Goal: Information Seeking & Learning: Learn about a topic

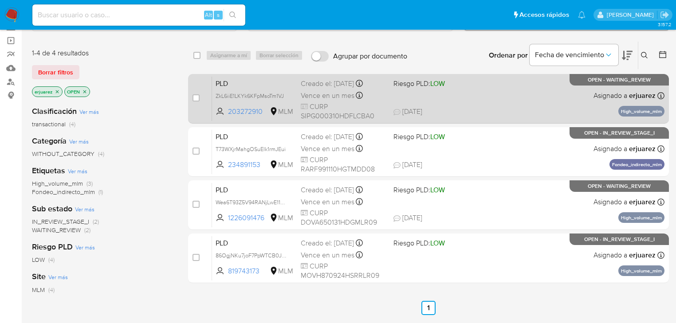
scroll to position [71, 0]
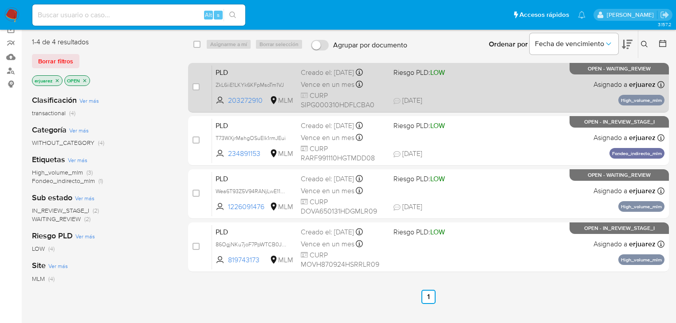
click at [459, 84] on div "PLD ZkL6iiE1LKYk6KFpMsoTm1VJ 203272910 MLM Riesgo PLD: LOW Creado el: 12/08/202…" at bounding box center [438, 87] width 452 height 45
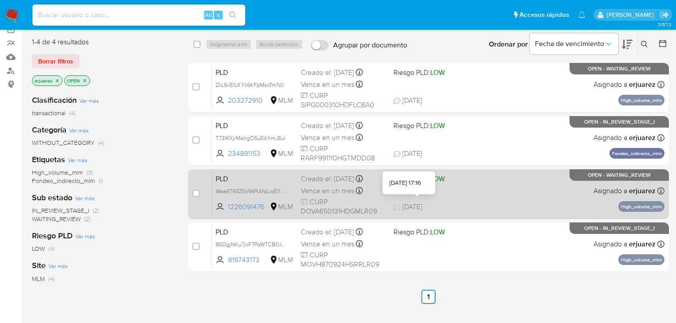
click at [418, 203] on span "[DATE]" at bounding box center [407, 207] width 29 height 10
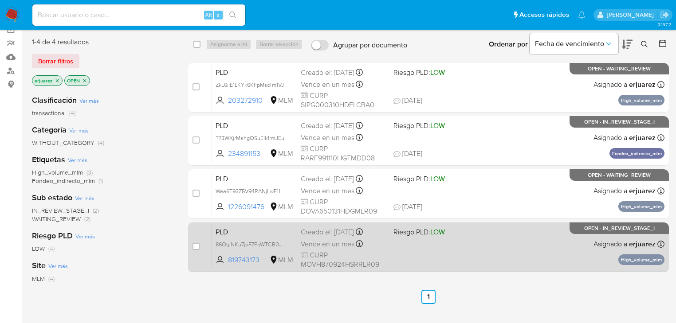
click at [532, 239] on div "PLD 86OgjNKu7joF7PpWTCB0JQ8i 819743173 MLM Riesgo PLD: LOW Creado el: 12/08/202…" at bounding box center [438, 247] width 452 height 45
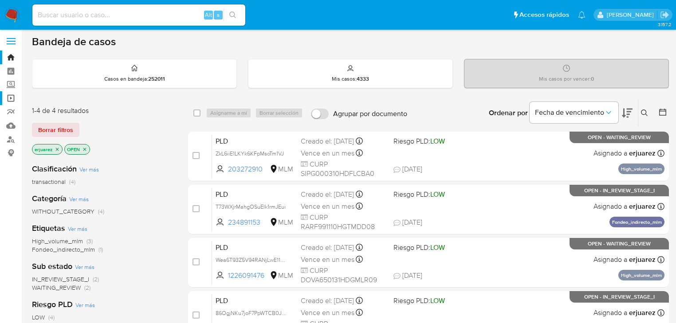
scroll to position [0, 0]
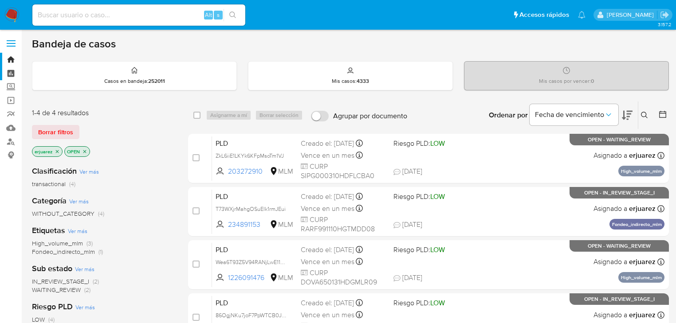
drag, startPoint x: 12, startPoint y: 84, endPoint x: 66, endPoint y: 73, distance: 55.7
click at [12, 84] on label "Screening" at bounding box center [53, 87] width 106 height 14
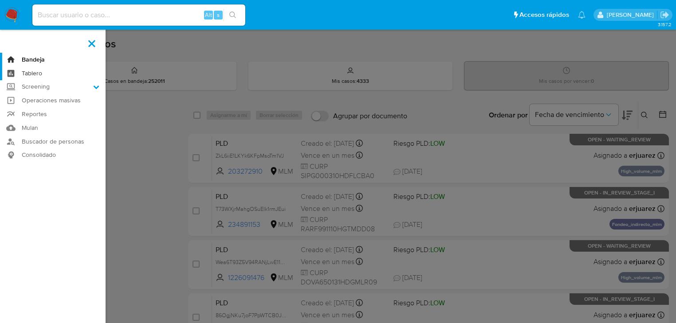
click at [0, 0] on input "Screening" at bounding box center [0, 0] width 0 height 0
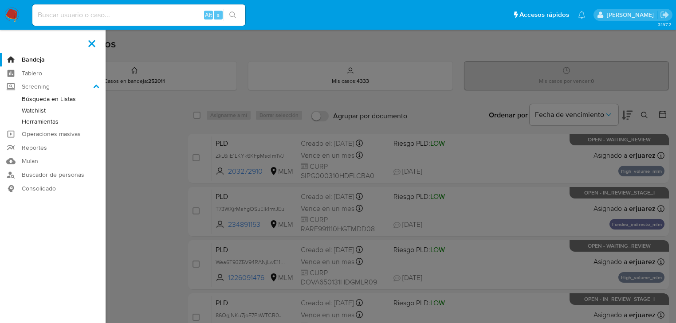
click at [50, 122] on link "Herramientas" at bounding box center [53, 121] width 106 height 11
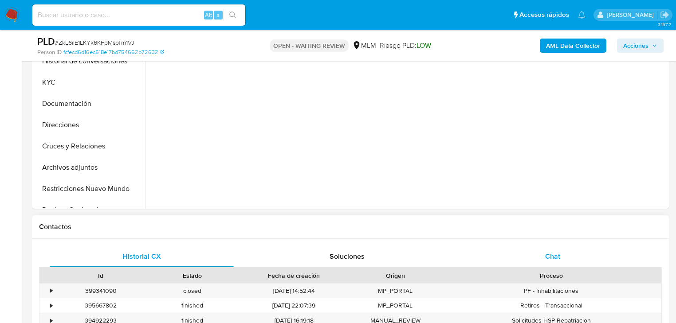
click at [552, 255] on span "Chat" at bounding box center [552, 256] width 15 height 10
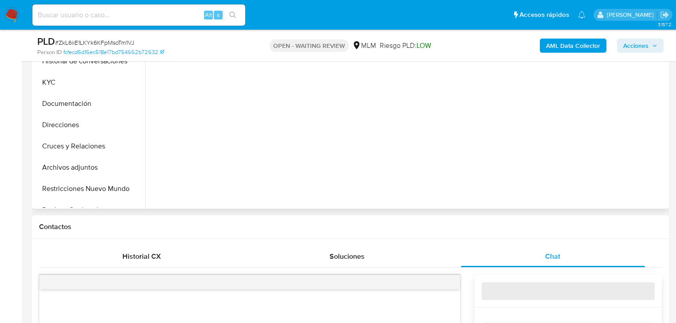
select select "10"
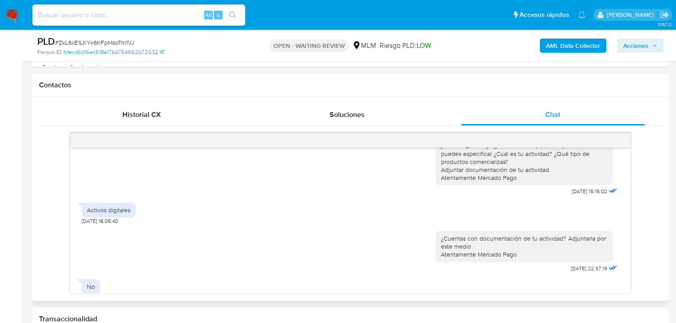
scroll to position [292, 0]
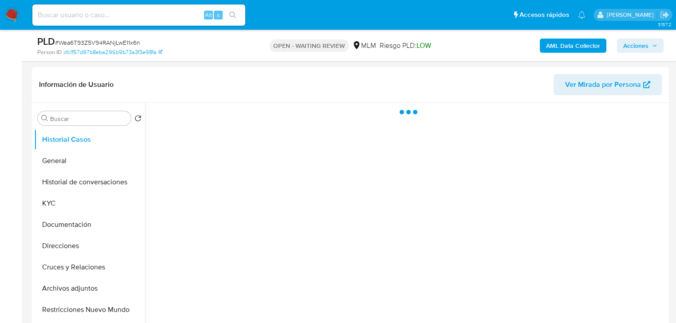
scroll to position [248, 0]
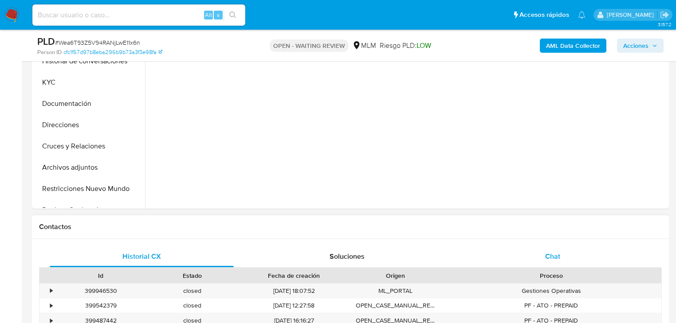
click at [545, 252] on span "Chat" at bounding box center [552, 256] width 15 height 10
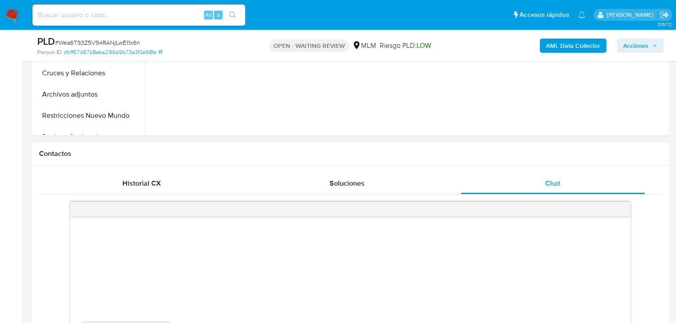
scroll to position [426, 0]
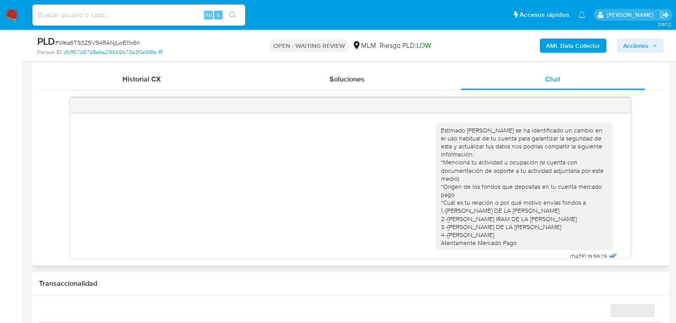
select select "10"
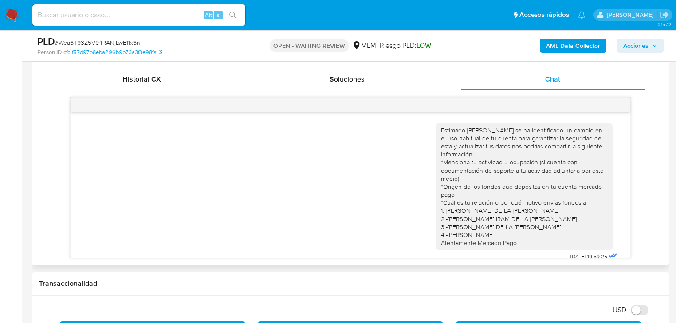
scroll to position [308, 0]
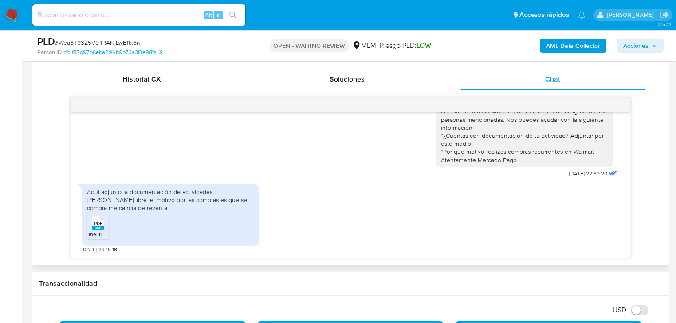
click at [94, 226] on rect at bounding box center [98, 228] width 12 height 4
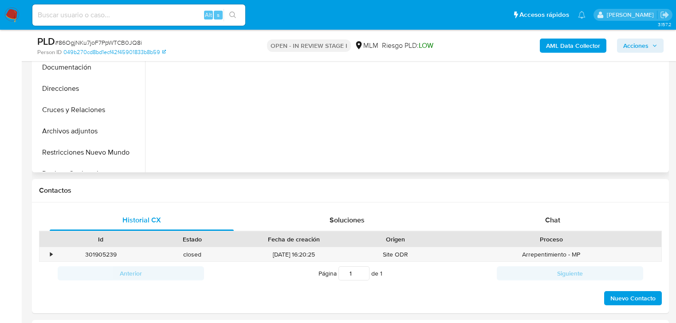
scroll to position [177, 0]
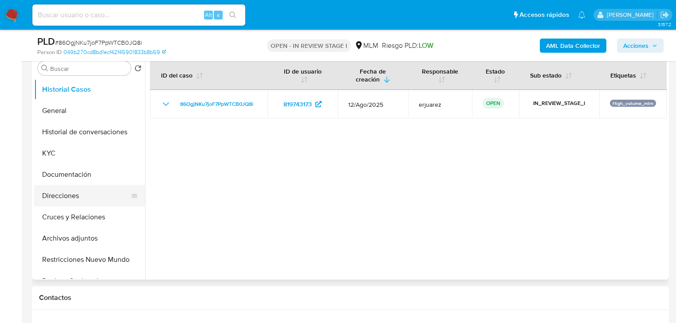
select select "10"
click at [62, 150] on button "KYC" at bounding box center [89, 153] width 111 height 21
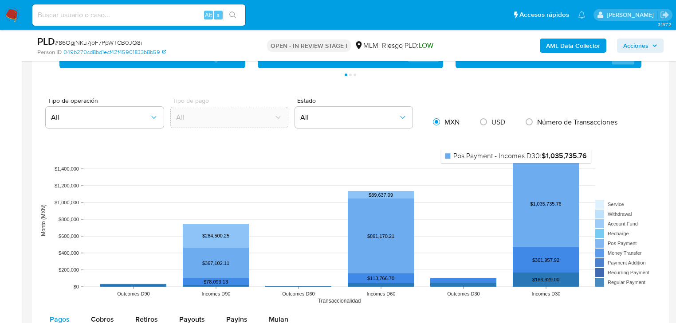
scroll to position [532, 0]
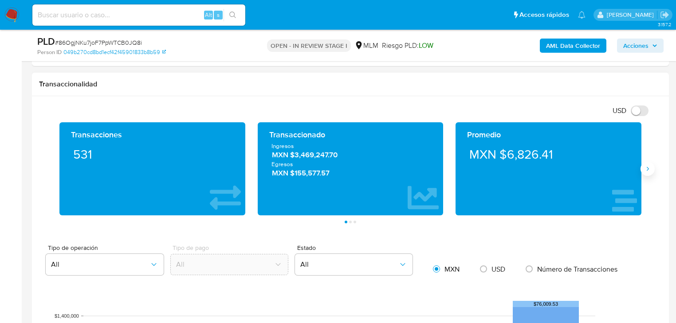
click at [648, 169] on icon "Siguiente" at bounding box center [648, 169] width 2 height 4
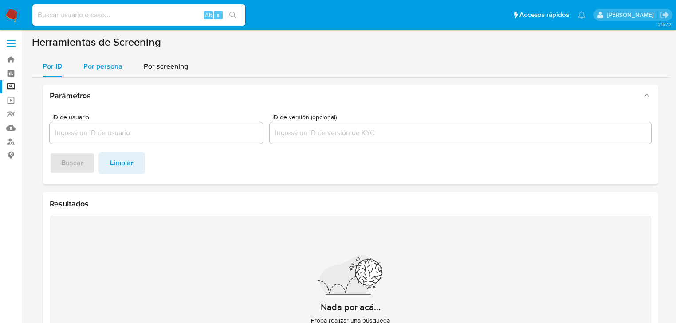
click at [107, 71] on span "Por persona" at bounding box center [102, 66] width 39 height 10
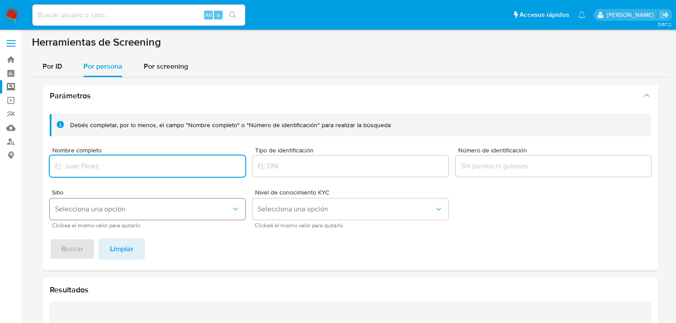
drag, startPoint x: 67, startPoint y: 164, endPoint x: 69, endPoint y: 201, distance: 37.7
click at [67, 165] on input "Nombre completo" at bounding box center [148, 167] width 196 height 12
type input "[PERSON_NAME] [PERSON_NAME]"
click at [71, 247] on span "Buscar" at bounding box center [72, 249] width 22 height 20
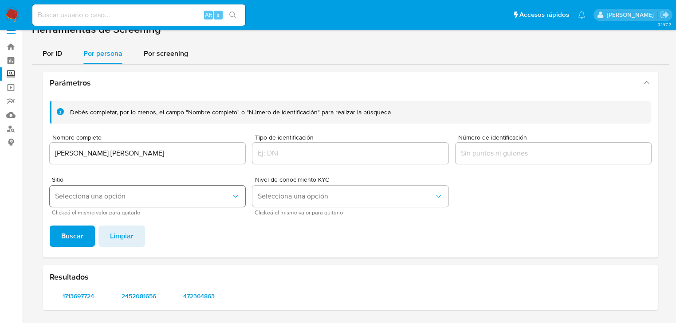
scroll to position [12, 0]
click at [83, 298] on span "1713697724" at bounding box center [78, 296] width 44 height 12
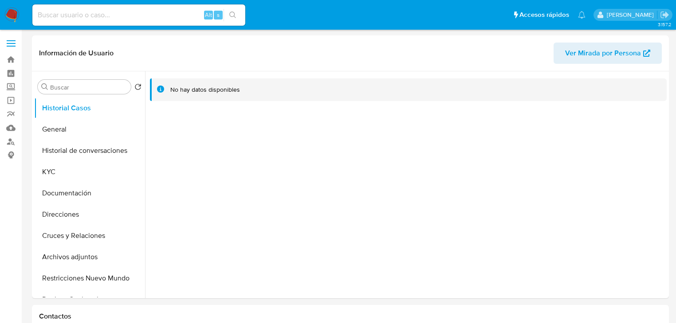
select select "10"
click at [61, 128] on button "General" at bounding box center [86, 129] width 104 height 21
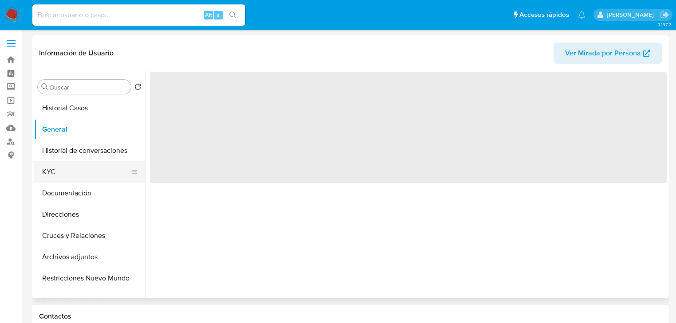
click at [57, 167] on button "KYC" at bounding box center [86, 171] width 104 height 21
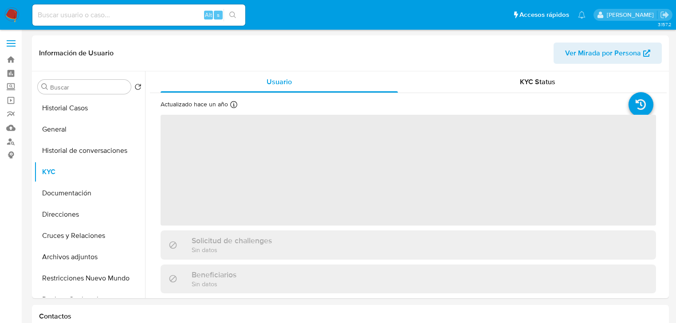
click at [14, 20] on img at bounding box center [11, 15] width 15 height 15
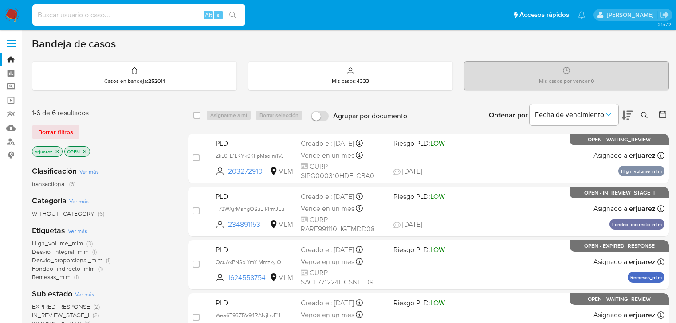
click at [63, 19] on input at bounding box center [138, 15] width 213 height 12
click at [13, 87] on label "Screening" at bounding box center [53, 87] width 106 height 14
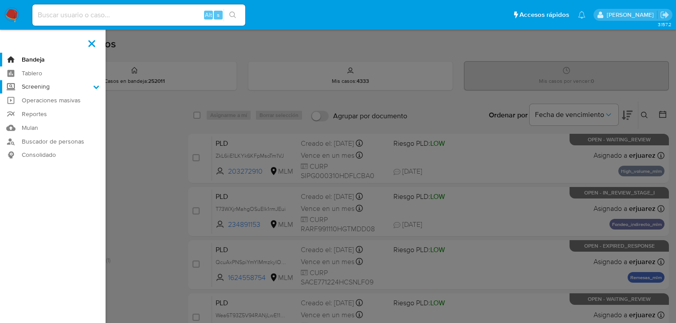
click at [0, 0] on input "Screening" at bounding box center [0, 0] width 0 height 0
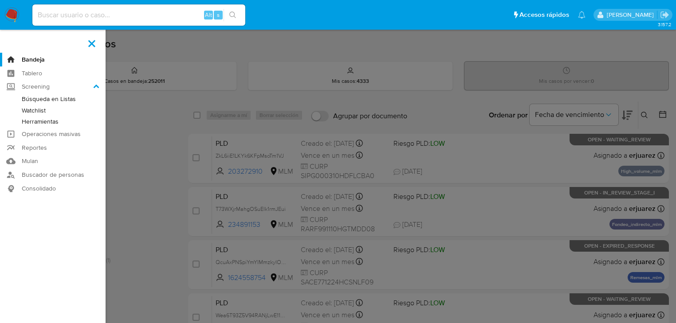
click at [41, 120] on link "Herramientas" at bounding box center [53, 121] width 106 height 11
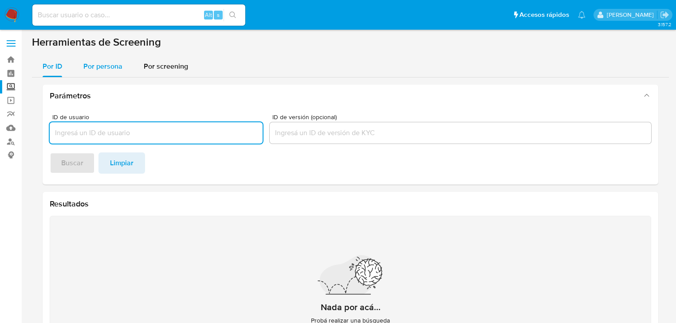
click at [99, 66] on span "Por persona" at bounding box center [102, 66] width 39 height 10
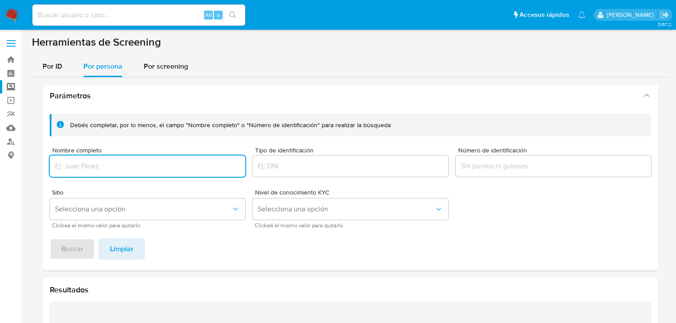
click at [81, 167] on input "Nombre completo" at bounding box center [148, 167] width 196 height 12
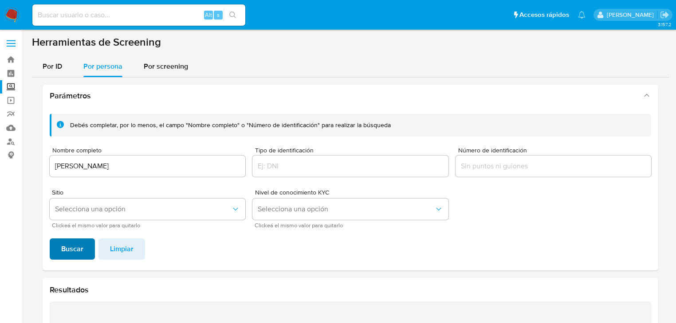
click at [90, 246] on button "Buscar" at bounding box center [72, 249] width 45 height 21
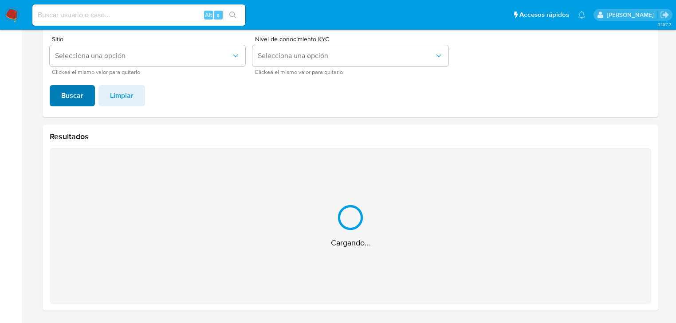
scroll to position [12, 0]
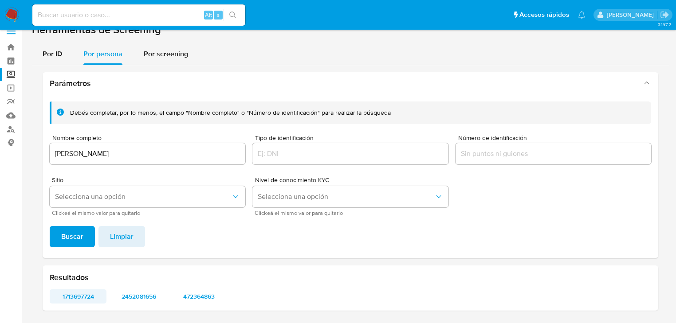
click at [75, 293] on span "1713697724" at bounding box center [78, 296] width 44 height 12
click at [151, 298] on span "2452081656" at bounding box center [138, 296] width 44 height 12
click at [199, 292] on span "472364863" at bounding box center [199, 296] width 44 height 12
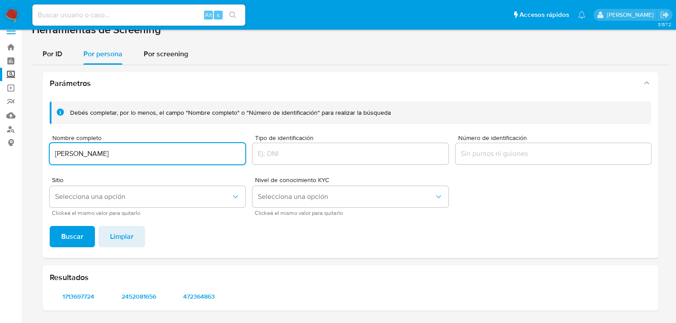
drag, startPoint x: 186, startPoint y: 150, endPoint x: 59, endPoint y: 156, distance: 127.4
click at [58, 153] on input "ALVARO SAUL GUEVARA CARDENAS" at bounding box center [148, 154] width 196 height 12
drag, startPoint x: 122, startPoint y: 151, endPoint x: 73, endPoint y: 189, distance: 62.6
click at [32, 152] on div "Parámetros Debés completar, por lo menos, el campo "Nombre completo" o "Número …" at bounding box center [350, 191] width 637 height 253
click at [75, 232] on span "Buscar" at bounding box center [72, 237] width 22 height 20
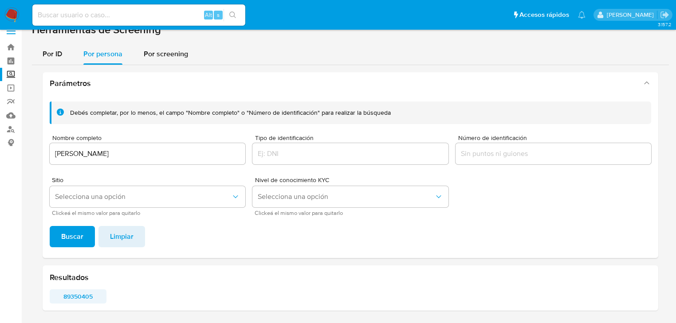
click at [72, 294] on span "89350405" at bounding box center [78, 296] width 44 height 12
drag, startPoint x: 202, startPoint y: 160, endPoint x: 188, endPoint y: 156, distance: 14.3
click at [188, 156] on div "JORGE ALFONSO ACOSTA MARTINEZ" at bounding box center [148, 153] width 196 height 21
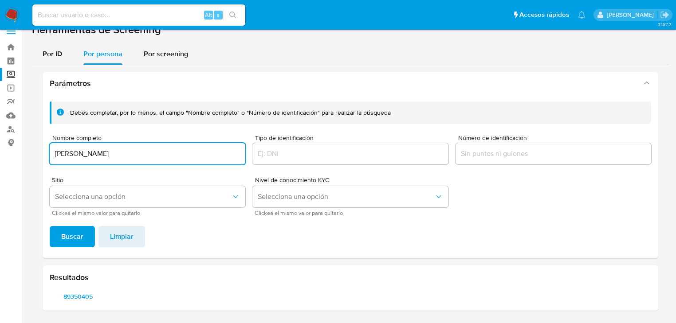
drag, startPoint x: 157, startPoint y: 153, endPoint x: 27, endPoint y: 161, distance: 130.2
click at [14, 153] on section "Bandeja Tablero Screening Búsqueda en Listas Watchlist Herramientas Operaciones…" at bounding box center [338, 156] width 676 height 336
type input "REUVEN ROZENMAN"
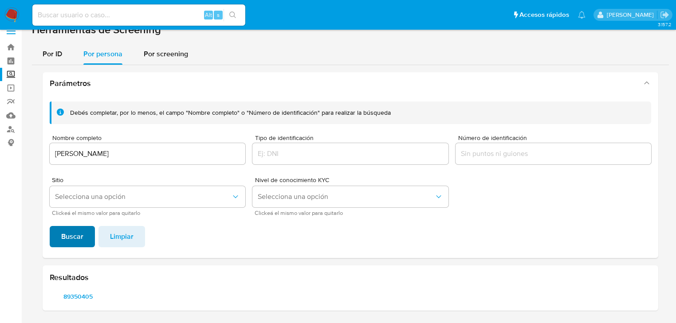
click at [70, 234] on span "Buscar" at bounding box center [72, 237] width 22 height 20
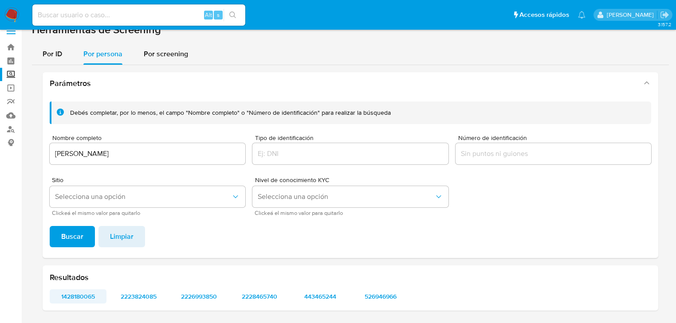
click at [86, 295] on span "1428180065" at bounding box center [78, 296] width 44 height 12
click at [136, 295] on span "2223824085" at bounding box center [138, 296] width 44 height 12
click at [189, 298] on span "2226993850" at bounding box center [199, 296] width 44 height 12
click at [252, 293] on span "2228465740" at bounding box center [259, 296] width 44 height 12
click at [309, 297] on span "443465244" at bounding box center [320, 296] width 44 height 12
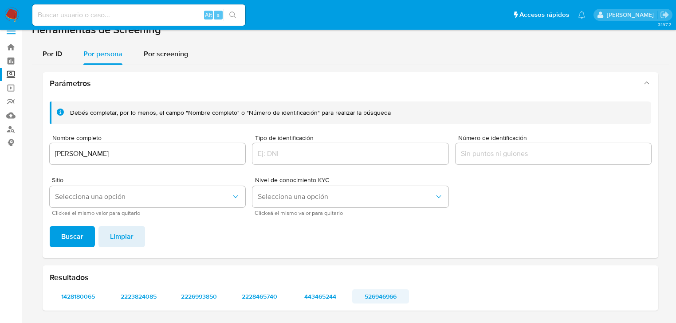
click at [371, 294] on span "526946966" at bounding box center [380, 296] width 44 height 12
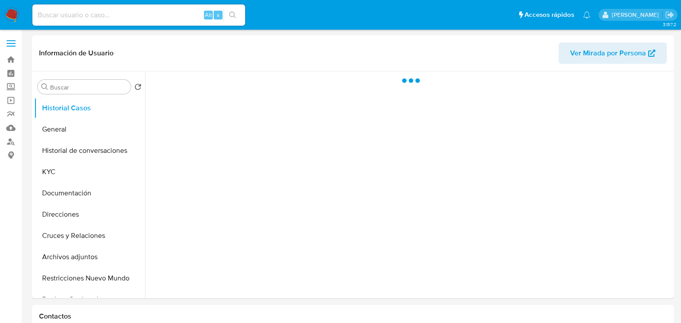
select select "10"
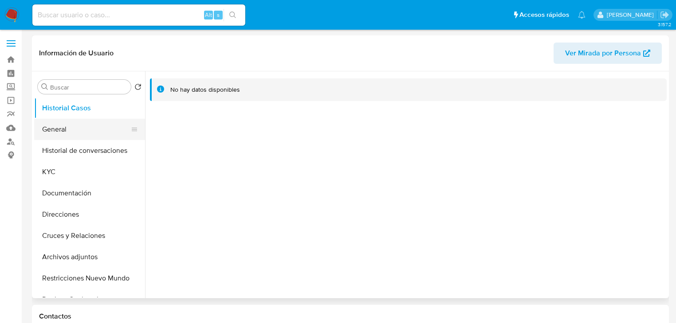
click at [71, 129] on button "General" at bounding box center [86, 129] width 104 height 21
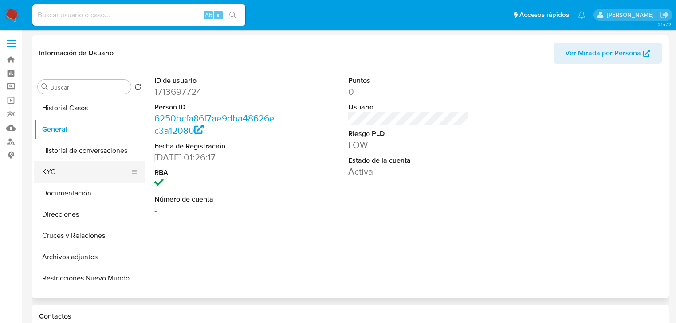
click at [47, 170] on button "KYC" at bounding box center [86, 171] width 104 height 21
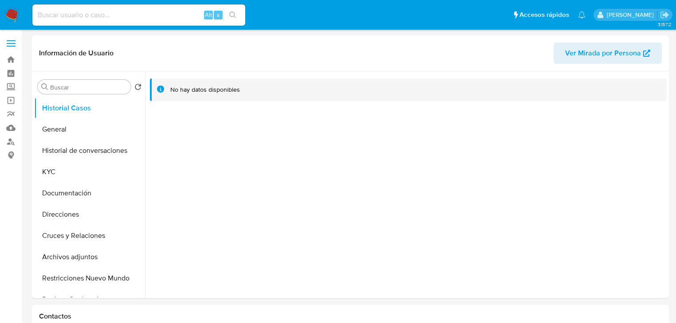
select select "10"
click at [58, 129] on button "General" at bounding box center [86, 129] width 104 height 21
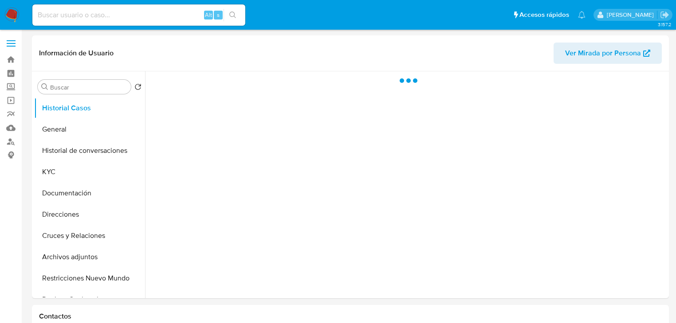
select select "10"
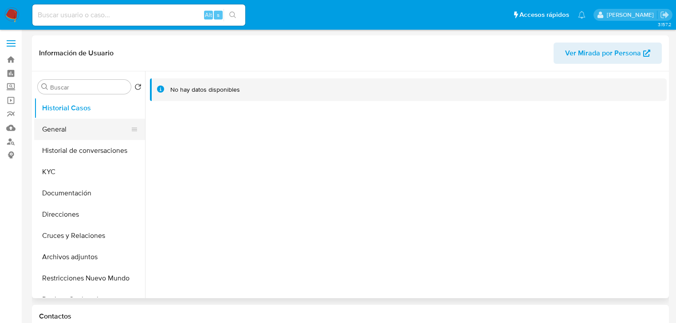
click at [70, 129] on button "General" at bounding box center [86, 129] width 104 height 21
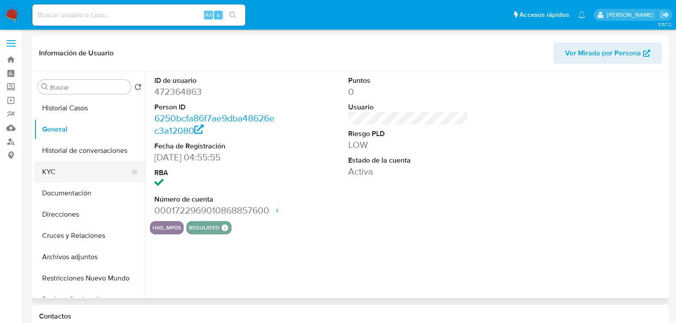
click at [47, 179] on button "KYC" at bounding box center [86, 171] width 104 height 21
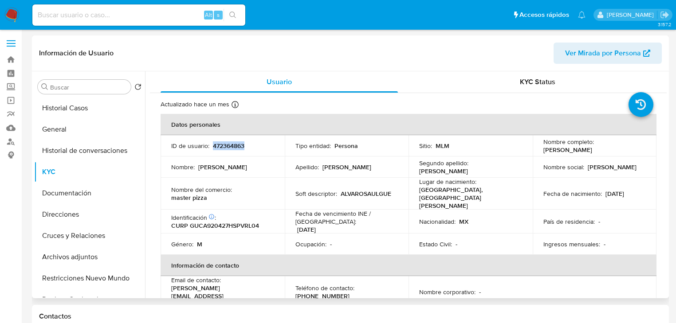
drag, startPoint x: 213, startPoint y: 146, endPoint x: 268, endPoint y: 146, distance: 55.0
click at [268, 146] on div "ID de usuario : 472364863" at bounding box center [222, 146] width 103 height 8
copy p "472364863"
click at [210, 145] on div "ID de usuario : 472364863" at bounding box center [222, 146] width 103 height 8
drag, startPoint x: 212, startPoint y: 146, endPoint x: 257, endPoint y: 144, distance: 45.3
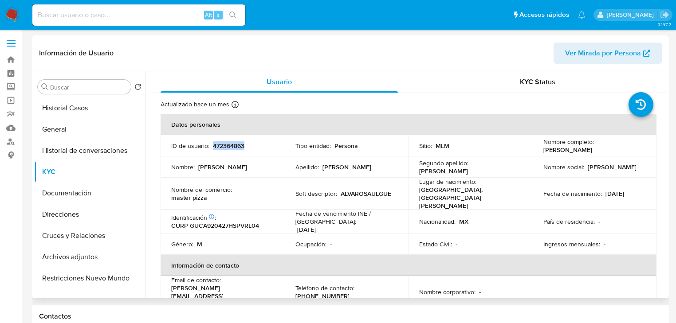
click at [257, 144] on div "ID de usuario : 472364863" at bounding box center [222, 146] width 103 height 8
copy p "472364863"
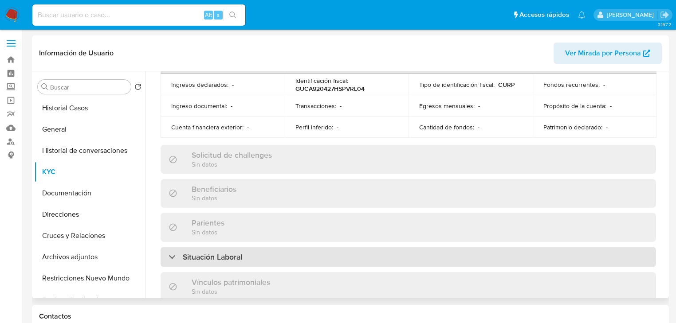
scroll to position [71, 0]
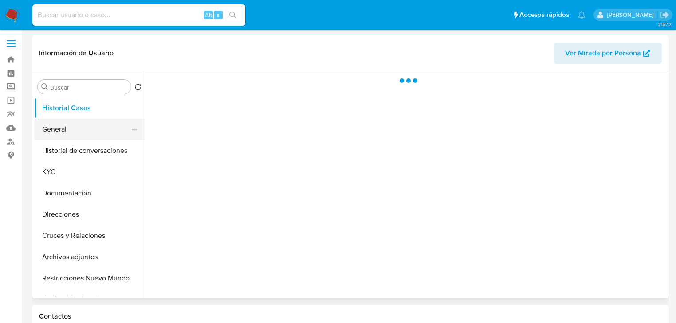
click at [51, 122] on button "General" at bounding box center [86, 129] width 104 height 21
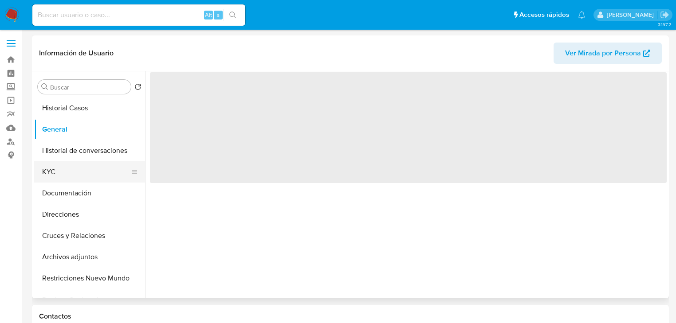
select select "10"
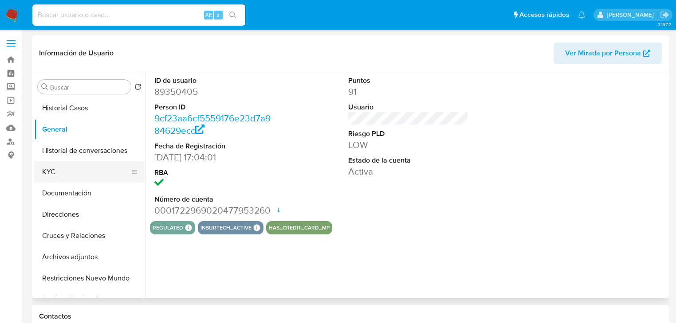
click at [67, 168] on button "KYC" at bounding box center [86, 171] width 104 height 21
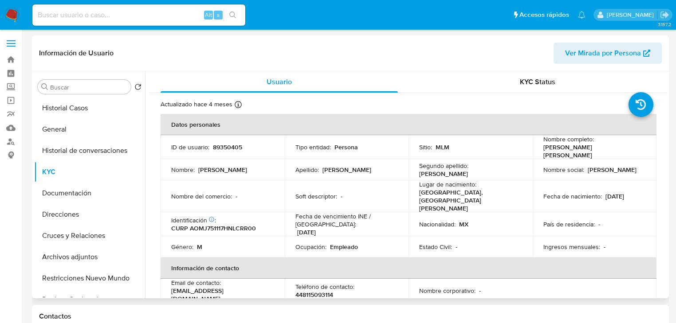
click at [213, 148] on p "89350405" at bounding box center [227, 147] width 29 height 8
drag, startPoint x: 214, startPoint y: 147, endPoint x: 261, endPoint y: 143, distance: 46.7
click at [261, 143] on div "ID de usuario : 89350405" at bounding box center [222, 147] width 103 height 8
click at [216, 143] on p "89350405" at bounding box center [227, 147] width 29 height 8
drag, startPoint x: 213, startPoint y: 145, endPoint x: 247, endPoint y: 145, distance: 34.6
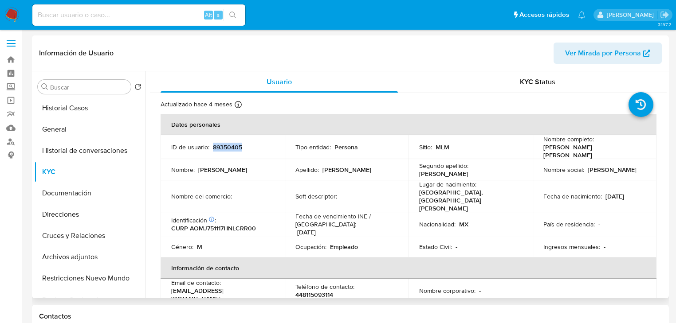
click at [247, 145] on div "ID de usuario : 89350405" at bounding box center [222, 147] width 103 height 8
copy p "89350405"
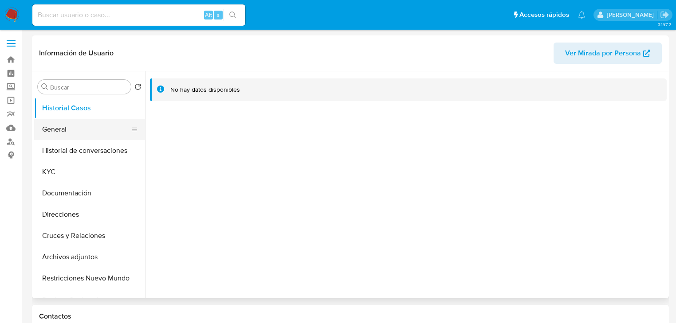
click at [43, 120] on button "General" at bounding box center [86, 129] width 104 height 21
select select "10"
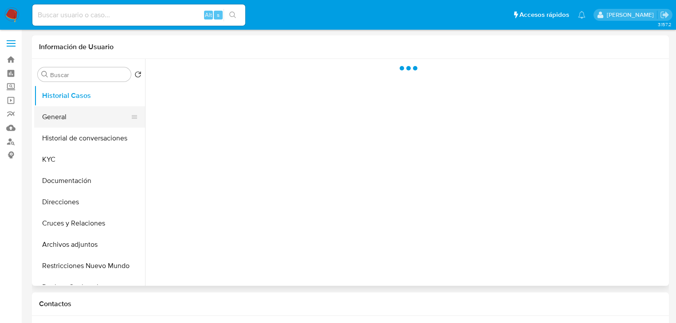
click at [68, 122] on button "General" at bounding box center [86, 116] width 104 height 21
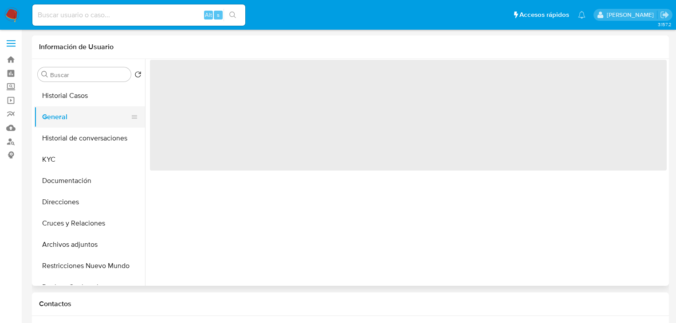
select select "10"
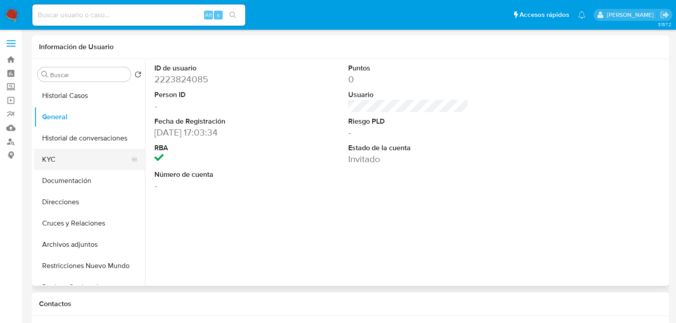
click at [55, 160] on button "KYC" at bounding box center [86, 159] width 104 height 21
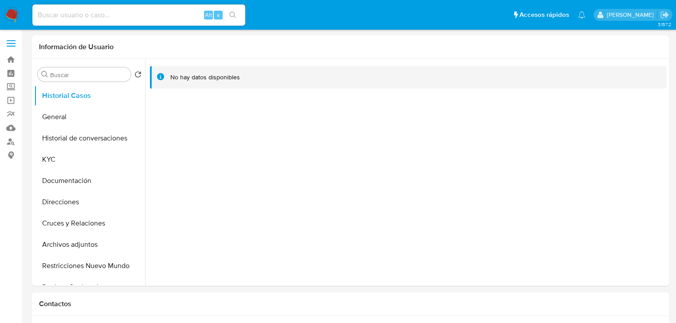
select select "10"
click at [82, 111] on button "General" at bounding box center [86, 116] width 104 height 21
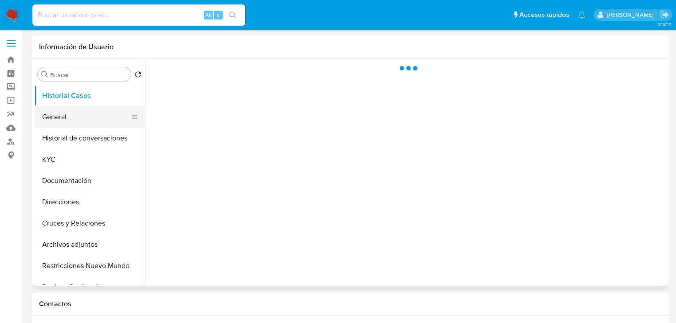
click at [55, 116] on button "General" at bounding box center [86, 116] width 104 height 21
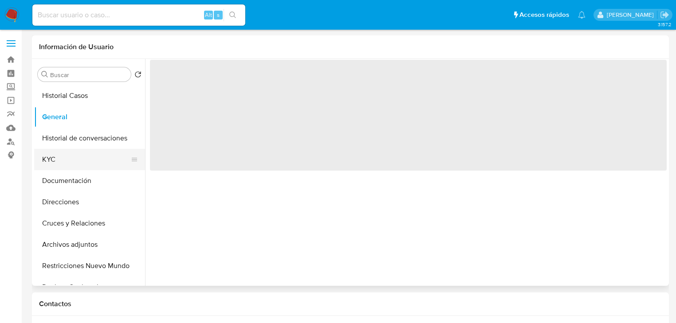
select select "10"
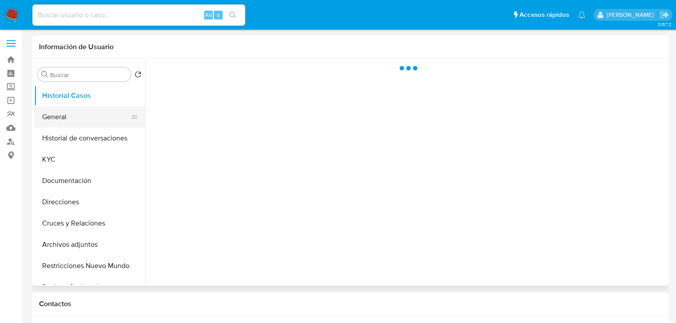
click at [55, 112] on button "General" at bounding box center [86, 116] width 104 height 21
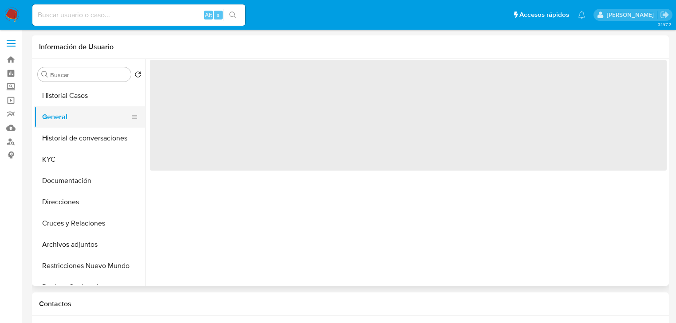
select select "10"
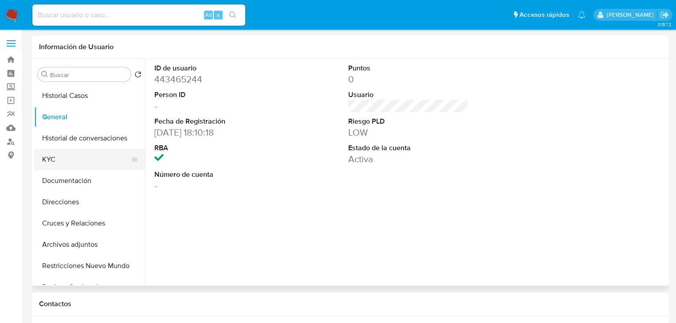
click at [47, 151] on button "KYC" at bounding box center [86, 159] width 104 height 21
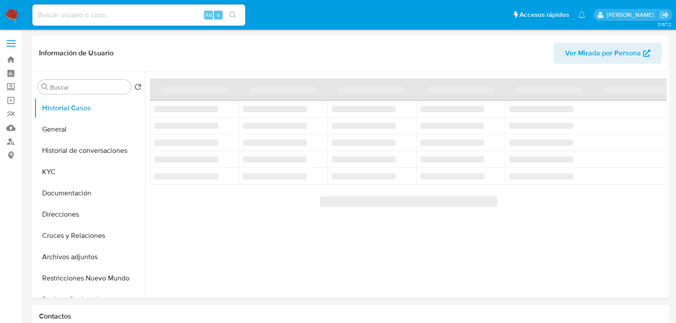
select select "10"
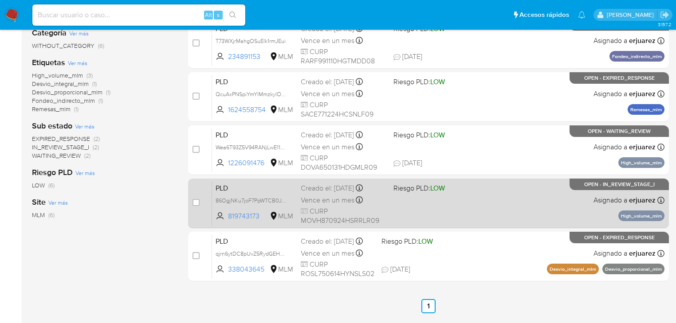
scroll to position [177, 0]
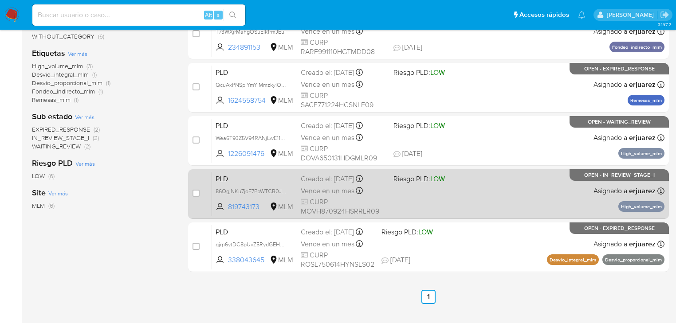
click at [486, 191] on div "PLD 86OgjNKu7joF7PpWTCB0JQ8i 819743173 MLM Riesgo PLD: LOW Creado el: 12/08/202…" at bounding box center [438, 194] width 452 height 45
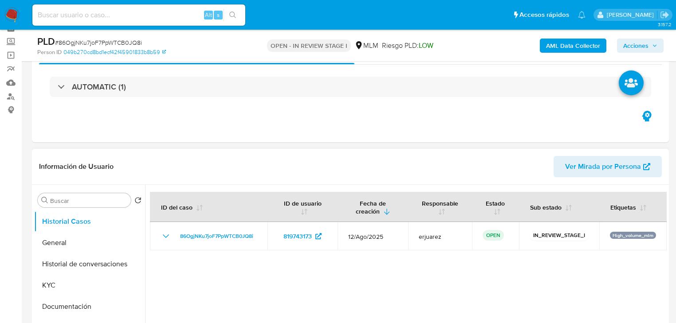
select select "10"
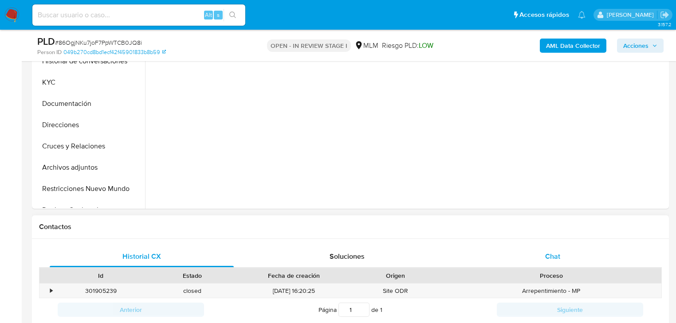
click at [553, 264] on div "Chat" at bounding box center [553, 256] width 184 height 21
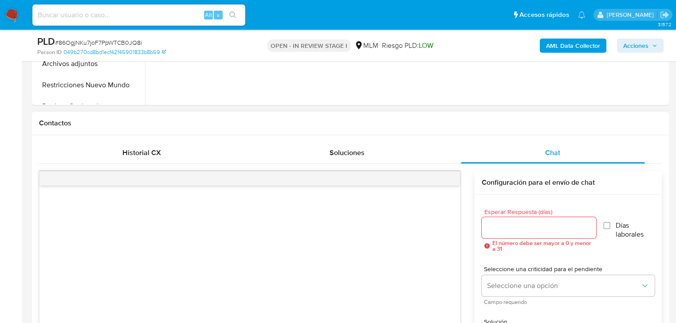
scroll to position [426, 0]
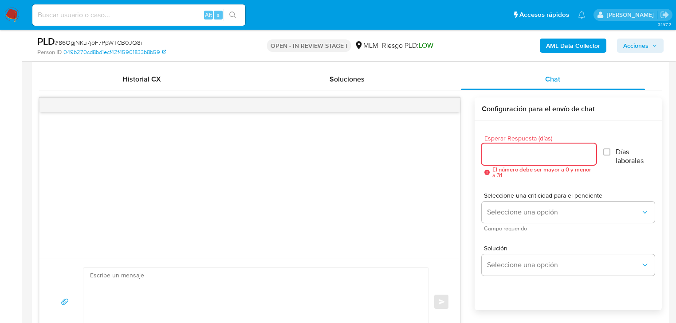
click at [495, 157] on input "Esperar Respuesta (días)" at bounding box center [539, 155] width 114 height 12
type input "5"
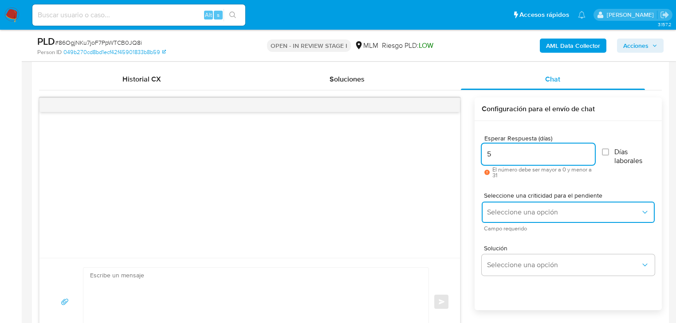
click at [499, 205] on button "Seleccione una opción" at bounding box center [568, 212] width 173 height 21
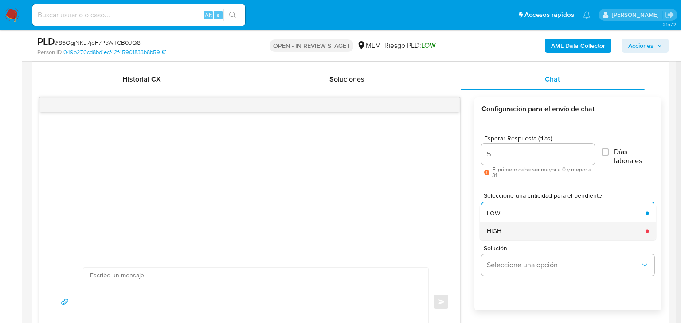
click at [517, 228] on div "HIGH" at bounding box center [563, 231] width 153 height 18
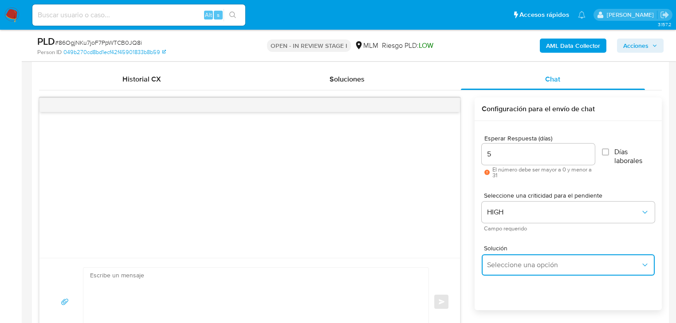
drag, startPoint x: 530, startPoint y: 266, endPoint x: 553, endPoint y: 256, distance: 24.8
click at [532, 265] on span "Seleccione una opción" at bounding box center [563, 265] width 153 height 9
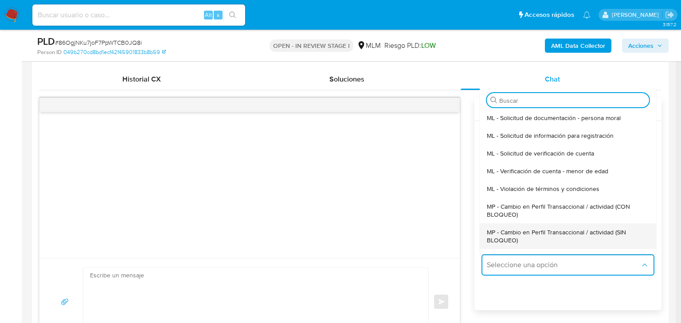
click at [604, 232] on span "MP - Cambio en Perfil Transaccional / actividad (SIN BLOQUEO)" at bounding box center [565, 236] width 157 height 16
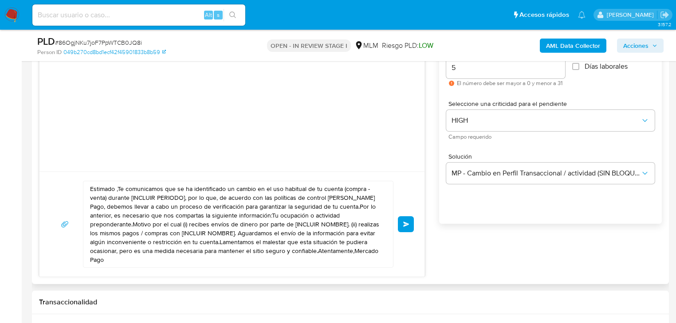
scroll to position [532, 0]
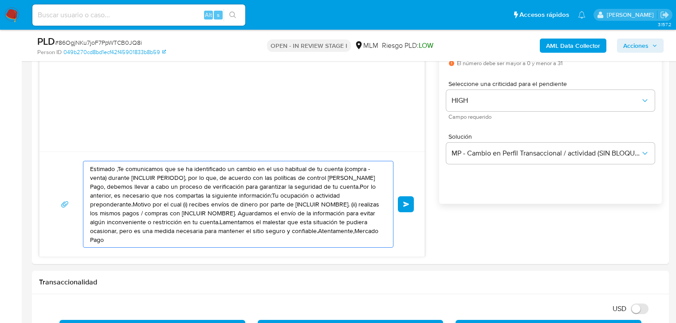
drag, startPoint x: 295, startPoint y: 224, endPoint x: 27, endPoint y: 149, distance: 279.1
paste textarea "Heriberto se ha identificado un cambio en el uso habitual de tu cuenta para gar…"
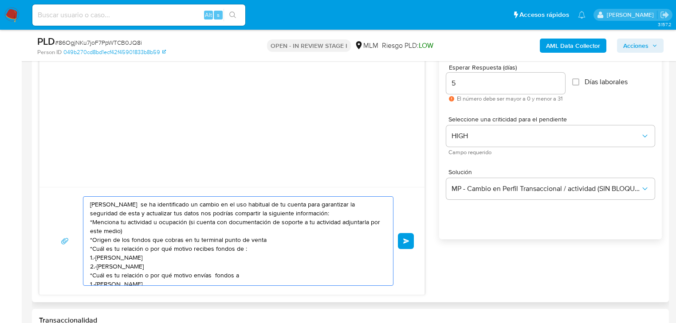
scroll to position [15, 0]
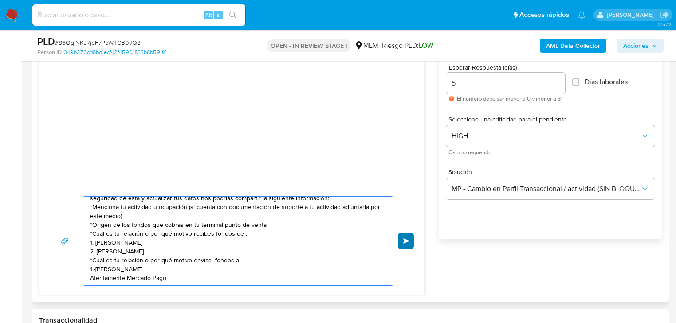
type textarea "Estimado Heriberto se ha identificado un cambio en el uso habitual de tu cuenta…"
click at [410, 239] on button "Enviar" at bounding box center [406, 241] width 16 height 16
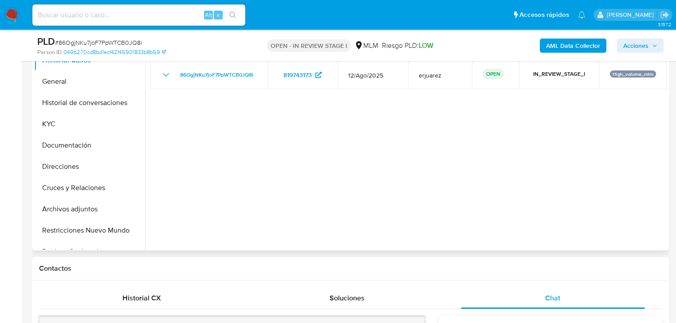
scroll to position [142, 0]
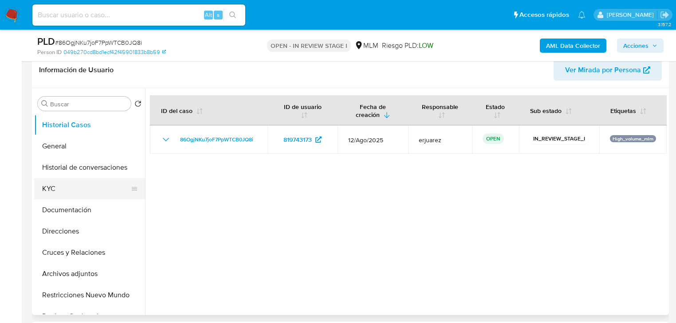
drag, startPoint x: 57, startPoint y: 186, endPoint x: 62, endPoint y: 186, distance: 5.3
click at [57, 186] on button "KYC" at bounding box center [86, 188] width 104 height 21
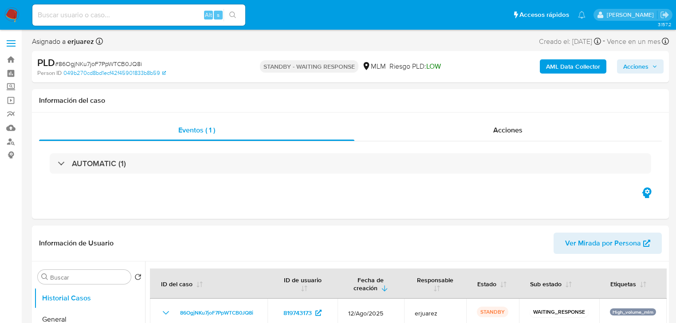
select select "10"
click at [129, 23] on div "Alt s" at bounding box center [138, 14] width 213 height 21
click at [166, 16] on input at bounding box center [138, 15] width 213 height 12
click at [101, 12] on input at bounding box center [138, 15] width 213 height 12
paste input "236376584"
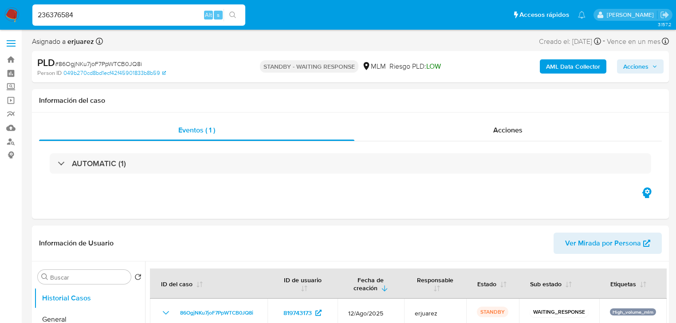
type input "236376584"
drag, startPoint x: 239, startPoint y: 15, endPoint x: 2, endPoint y: 51, distance: 240.5
click at [239, 15] on button "search-icon" at bounding box center [232, 15] width 18 height 12
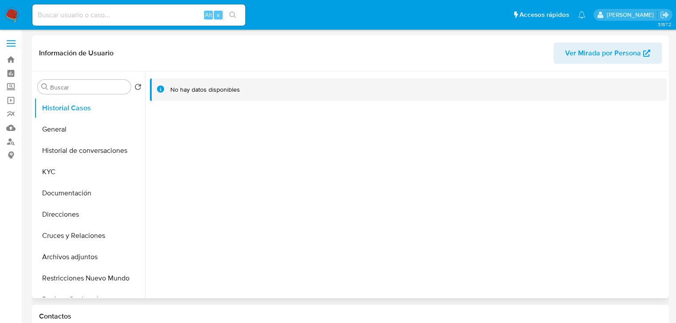
select select "10"
click at [73, 179] on button "KYC" at bounding box center [86, 171] width 104 height 21
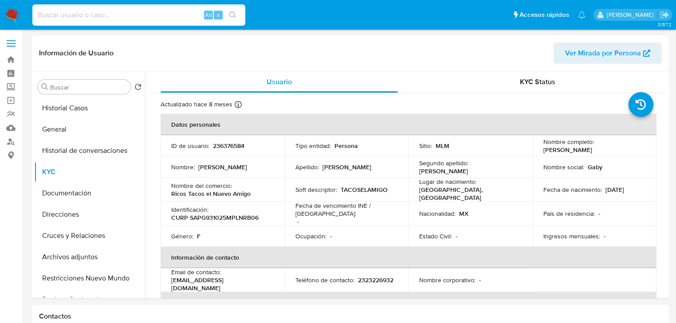
click at [158, 15] on input at bounding box center [138, 15] width 213 height 12
paste input "580588497"
type input "580588497"
click at [234, 12] on icon "search-icon" at bounding box center [232, 15] width 7 height 7
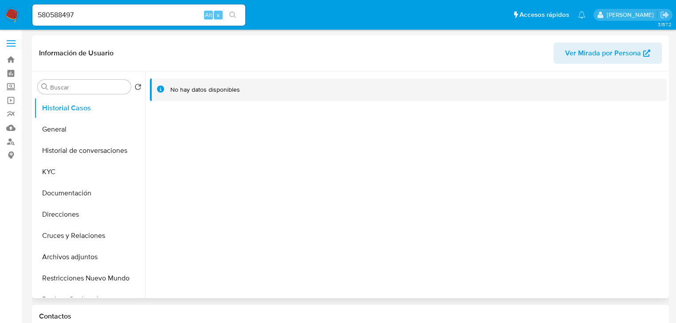
select select "10"
drag, startPoint x: 91, startPoint y: 161, endPoint x: 75, endPoint y: 170, distance: 17.9
click at [88, 163] on ul "Historial Casos General Historial de conversaciones KYC Documentación Direccion…" at bounding box center [89, 198] width 111 height 200
click at [75, 170] on button "KYC" at bounding box center [86, 171] width 104 height 21
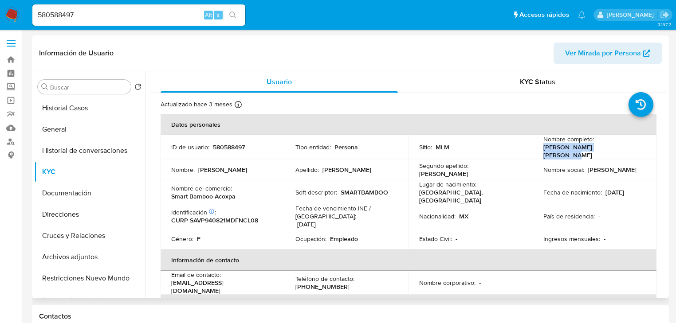
drag, startPoint x: 541, startPoint y: 149, endPoint x: 179, endPoint y: 153, distance: 362.3
click at [630, 152] on div "Nombre completo : Paola Itzel Sanchez Vaca" at bounding box center [594, 147] width 103 height 24
copy p "Paola Itzel Sanchez Vaca"
drag, startPoint x: 170, startPoint y: 192, endPoint x: 110, endPoint y: 187, distance: 60.5
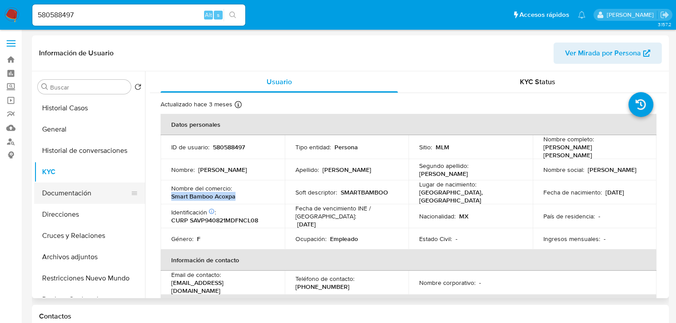
click at [243, 192] on td "Nombre del comercio : Smart Bamboo Acoxpa" at bounding box center [223, 192] width 124 height 24
copy p "Smart Bamboo Acoxpa"
drag, startPoint x: 95, startPoint y: 12, endPoint x: -73, endPoint y: 8, distance: 168.1
paste input "2288275633"
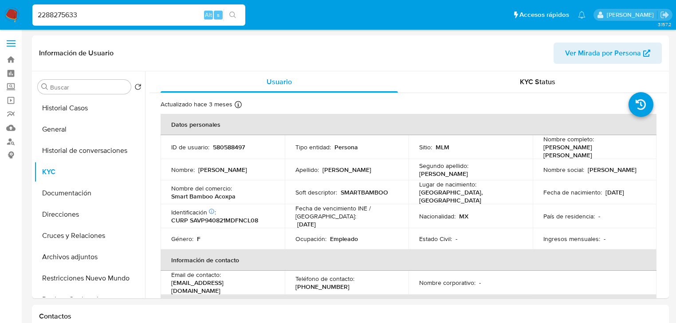
type input "2288275633"
click at [231, 10] on button "search-icon" at bounding box center [232, 15] width 18 height 12
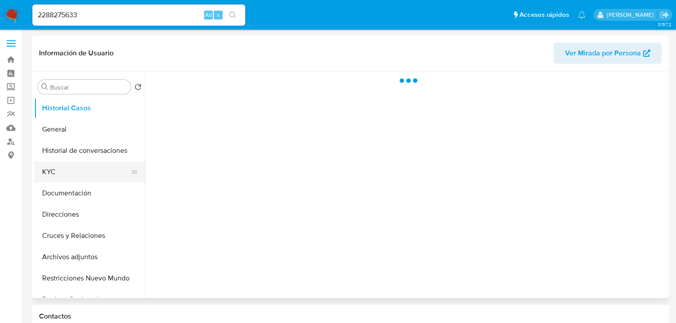
click at [58, 172] on button "KYC" at bounding box center [86, 171] width 104 height 21
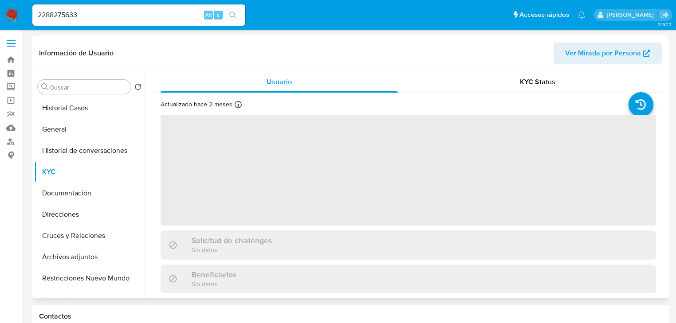
select select "10"
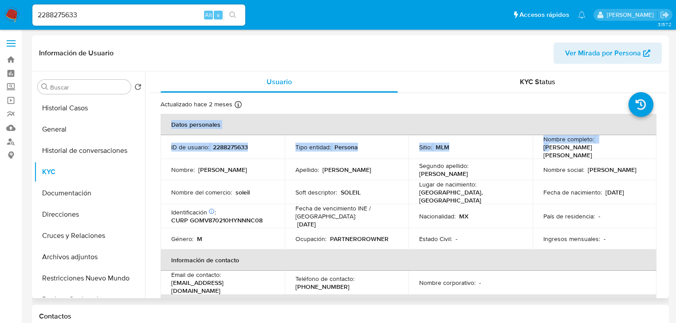
drag, startPoint x: 545, startPoint y: 150, endPoint x: 663, endPoint y: 150, distance: 117.5
click at [663, 150] on div "Usuario KYC Status Actualizado hace 2 meses Creado: 25/02/2025 12:03:40 Actuali…" at bounding box center [405, 184] width 521 height 227
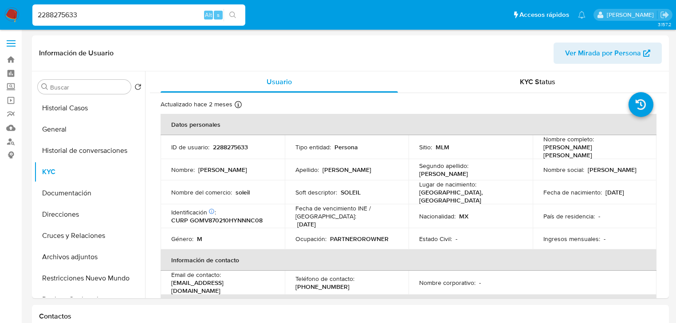
drag, startPoint x: 114, startPoint y: 17, endPoint x: -27, endPoint y: 16, distance: 140.1
paste input "38836271"
drag, startPoint x: 235, startPoint y: 18, endPoint x: 195, endPoint y: 22, distance: 40.1
click at [229, 17] on button "search-icon" at bounding box center [232, 15] width 18 height 12
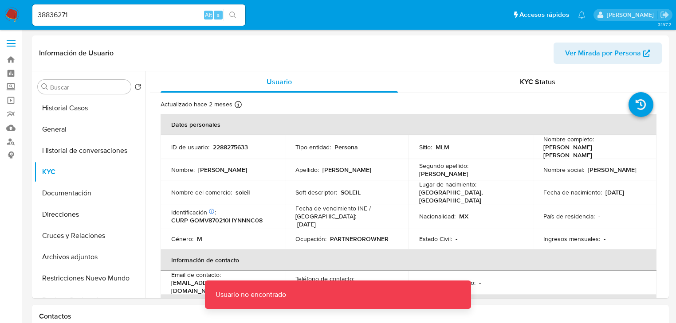
click at [88, 12] on input "38836271" at bounding box center [138, 15] width 213 height 12
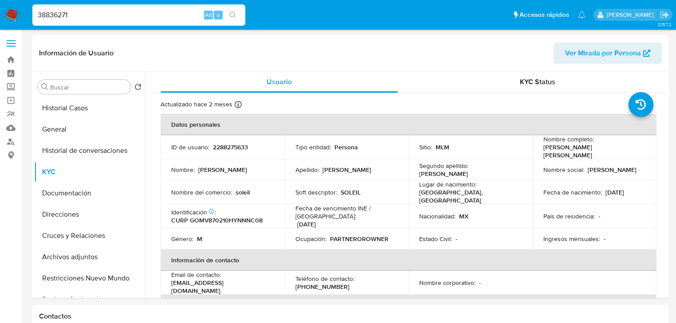
click at [39, 17] on input "38836271" at bounding box center [138, 15] width 213 height 12
type input "38836271"
click at [234, 12] on icon "search-icon" at bounding box center [232, 15] width 7 height 7
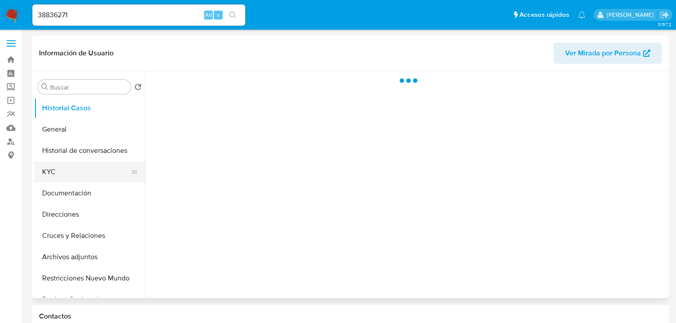
drag, startPoint x: 57, startPoint y: 169, endPoint x: 117, endPoint y: 169, distance: 60.3
click at [57, 169] on button "KYC" at bounding box center [86, 171] width 104 height 21
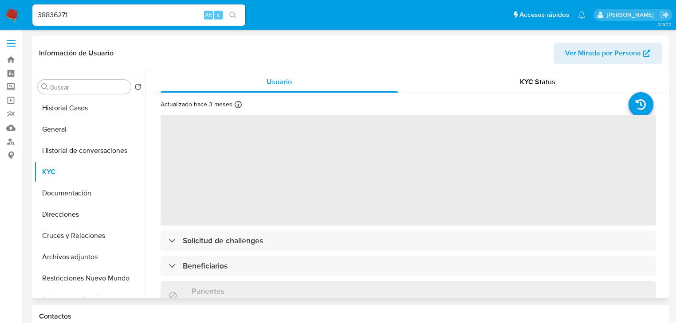
select select "10"
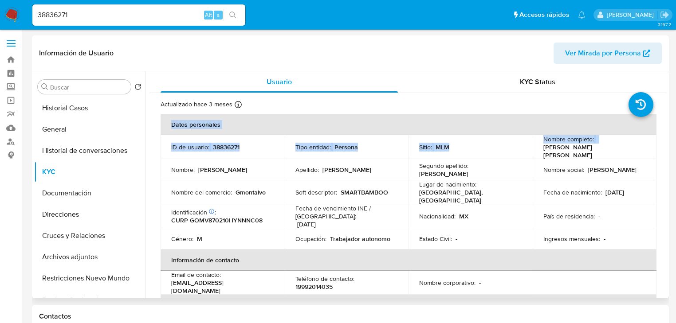
drag, startPoint x: 541, startPoint y: 151, endPoint x: 197, endPoint y: 156, distance: 344.6
copy table "Datos personales ID de usuario : 38836271 Tipo entidad : Persona Sitio : MLM No…"
click at [543, 166] on p "Nombre social :" at bounding box center [563, 170] width 41 height 8
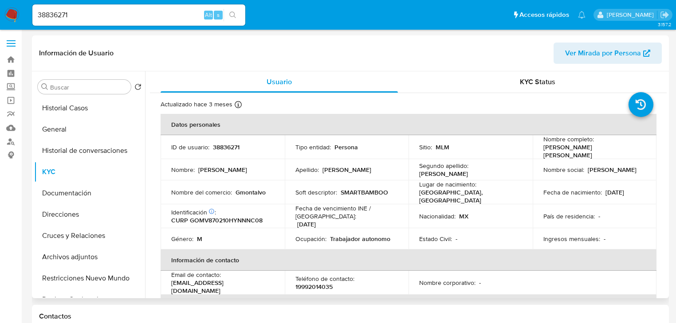
click at [540, 150] on td "Nombre completo : Jose Vicente Gonzalez Montalvo" at bounding box center [595, 147] width 124 height 24
drag, startPoint x: 541, startPoint y: 150, endPoint x: 619, endPoint y: 149, distance: 78.1
click at [631, 149] on div "Nombre completo : Jose Vicente Gonzalez Montalvo" at bounding box center [594, 147] width 103 height 24
copy p "Jose Vicente Gonzalez Montalvo"
drag, startPoint x: 339, startPoint y: 187, endPoint x: 403, endPoint y: 187, distance: 64.3
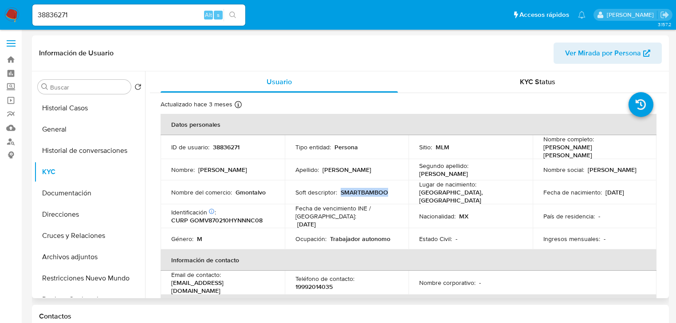
click at [403, 187] on td "Soft descriptor : SMARTBAMBOO" at bounding box center [347, 192] width 124 height 24
copy p "SMARTBAMBOO"
drag, startPoint x: 146, startPoint y: 24, endPoint x: -26, endPoint y: -2, distance: 174.3
click at [101, 14] on input "38836271" at bounding box center [138, 15] width 213 height 12
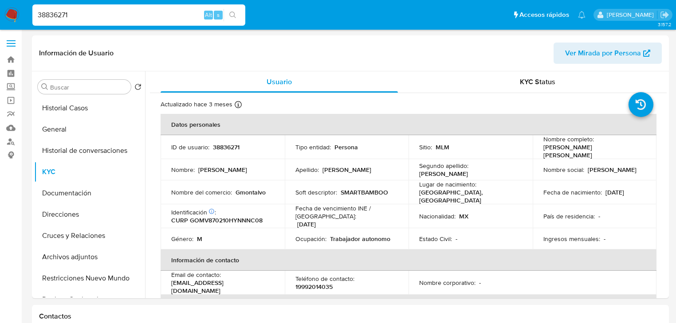
drag, startPoint x: -35, startPoint y: 9, endPoint x: 113, endPoint y: 18, distance: 148.4
paste input "1838246062"
click at [235, 18] on icon "search-icon" at bounding box center [232, 15] width 7 height 7
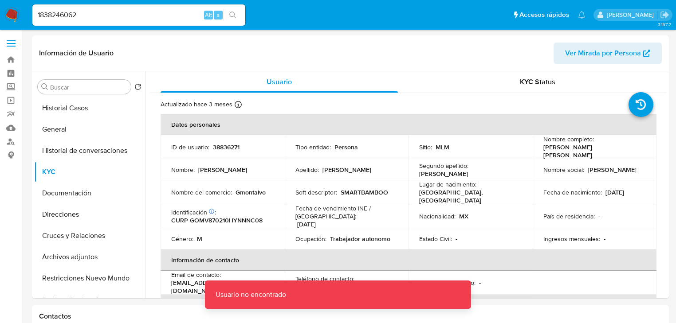
drag, startPoint x: 147, startPoint y: 14, endPoint x: 137, endPoint y: 15, distance: 10.7
click at [145, 14] on input "1838246062" at bounding box center [138, 15] width 213 height 12
click at [41, 16] on input "1838246062" at bounding box center [138, 15] width 213 height 12
click at [40, 16] on input "1838246062" at bounding box center [138, 15] width 213 height 12
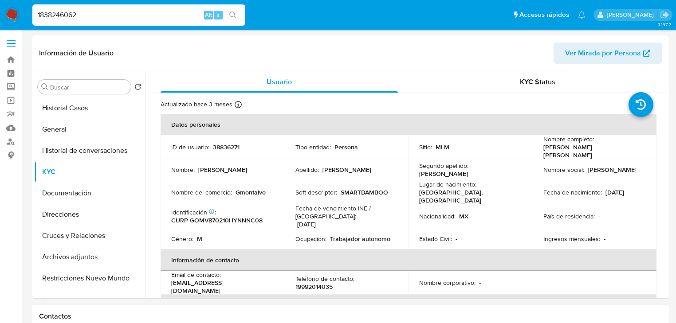
type input "1838246062"
click at [229, 16] on icon "search-icon" at bounding box center [232, 15] width 7 height 7
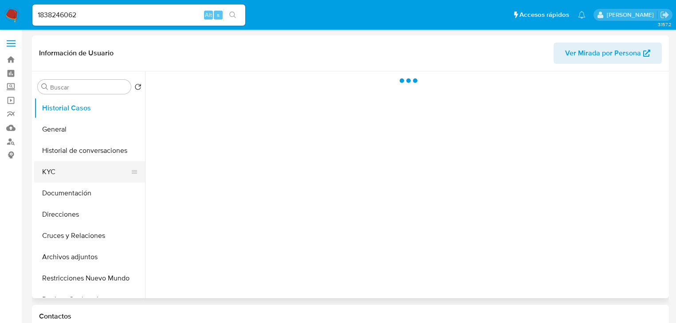
click at [68, 176] on button "KYC" at bounding box center [86, 171] width 104 height 21
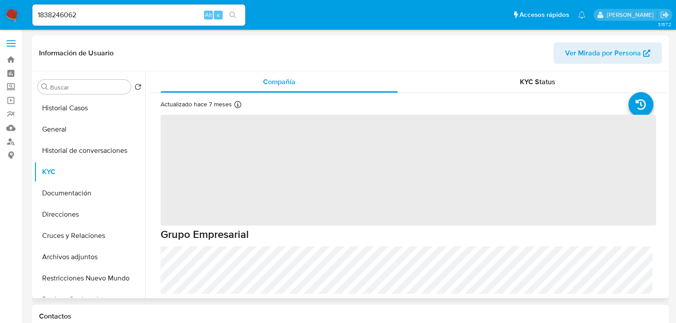
select select "10"
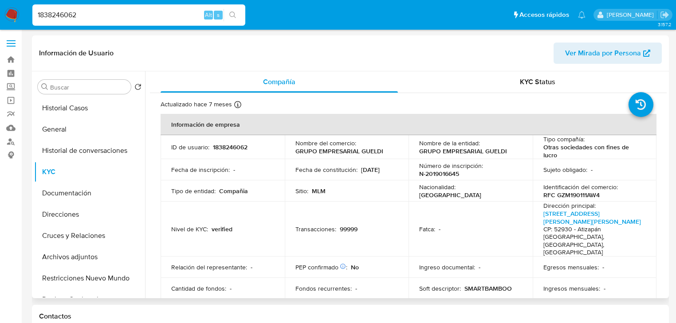
drag, startPoint x: 18, startPoint y: 12, endPoint x: 128, endPoint y: 37, distance: 112.8
click at [3, 9] on nav "Pausado Ver notificaciones 1838246062 Alt s Accesos rápidos Presiona las siguie…" at bounding box center [338, 15] width 676 height 30
paste input "338270294"
type input "1338270294"
click at [232, 16] on icon "search-icon" at bounding box center [232, 15] width 7 height 7
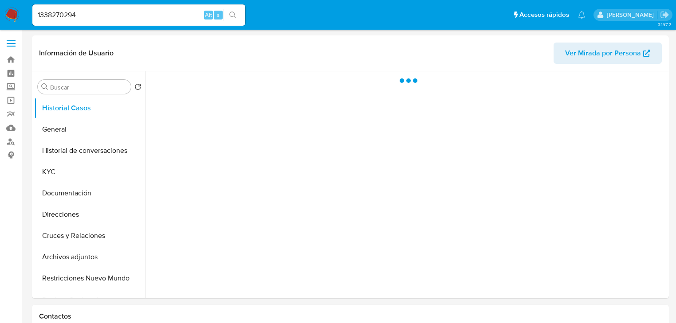
click at [54, 173] on button "KYC" at bounding box center [89, 171] width 111 height 21
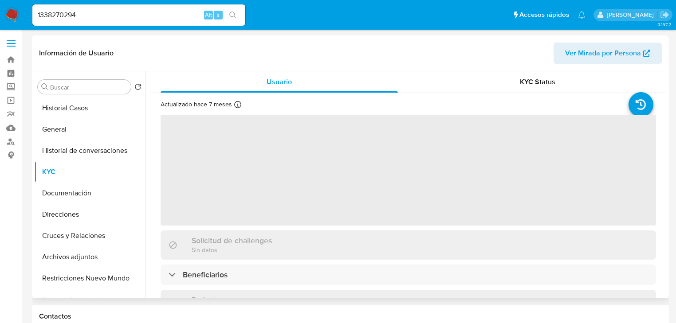
select select "10"
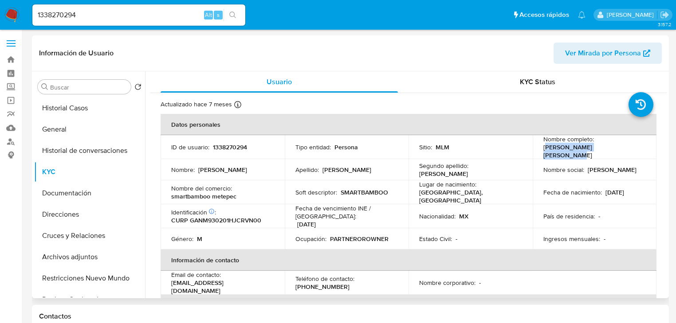
drag, startPoint x: 544, startPoint y: 151, endPoint x: 633, endPoint y: 148, distance: 88.7
click at [633, 148] on div "Nombre completo : Jose Manuel Garibay Novoa" at bounding box center [594, 147] width 103 height 24
drag, startPoint x: 541, startPoint y: 152, endPoint x: 5, endPoint y: 213, distance: 538.7
click at [614, 149] on p "Jose Manuel Garibay Novoa" at bounding box center [592, 151] width 99 height 16
copy p "Jose Manuel Garibay Novo"
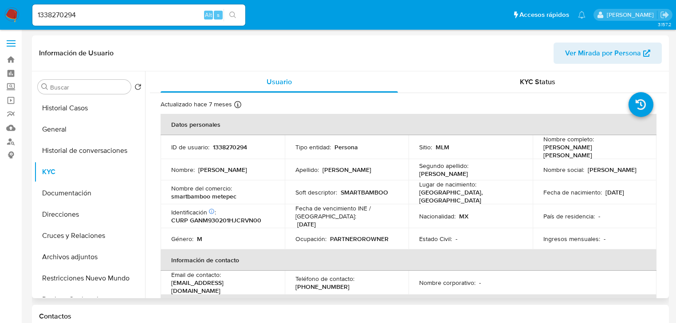
click at [172, 192] on td "Nombre del comercio : smartbamboo metepec" at bounding box center [223, 192] width 124 height 24
drag, startPoint x: 171, startPoint y: 193, endPoint x: 188, endPoint y: 192, distance: 16.5
click at [245, 193] on div "Nombre del comercio : smartbamboo metepec" at bounding box center [222, 192] width 103 height 16
copy p "smartbamboo metepec"
drag, startPoint x: 106, startPoint y: 19, endPoint x: -2, endPoint y: 1, distance: 110.1
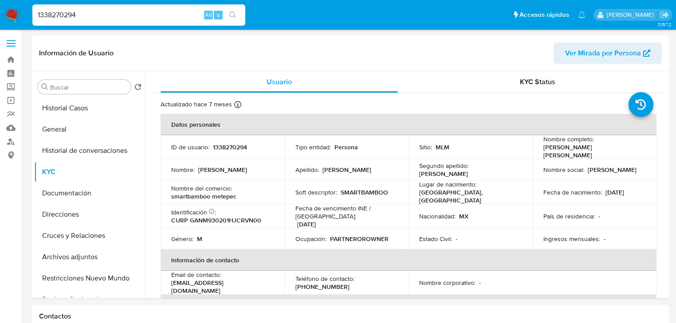
paste input "201232592"
type input "201232592"
drag, startPoint x: 234, startPoint y: 14, endPoint x: 24, endPoint y: 101, distance: 226.6
click at [234, 14] on icon "search-icon" at bounding box center [232, 15] width 7 height 7
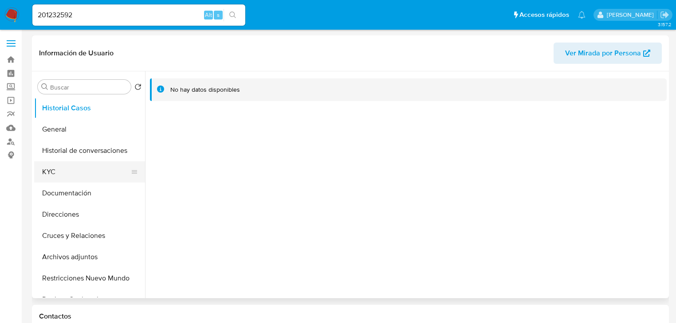
select select "10"
click at [47, 168] on button "KYC" at bounding box center [86, 171] width 104 height 21
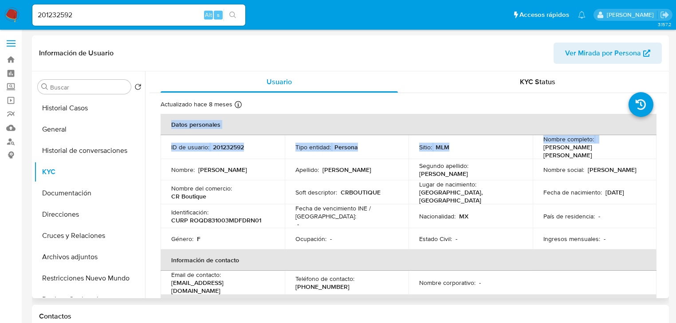
drag, startPoint x: 541, startPoint y: 149, endPoint x: 231, endPoint y: 153, distance: 309.5
click at [663, 149] on div "Usuario KYC Status Actualizado hace 8 meses Creado: 16/06/2020 01:34:31 Actuali…" at bounding box center [405, 184] width 521 height 227
copy table "Datos personales ID de usuario : 201232592 Tipo entidad : Persona Sitio : MLM N…"
click at [565, 175] on td "Nombre social : Danitza Carolina" at bounding box center [595, 169] width 124 height 21
drag, startPoint x: 542, startPoint y: 151, endPoint x: 305, endPoint y: 169, distance: 237.5
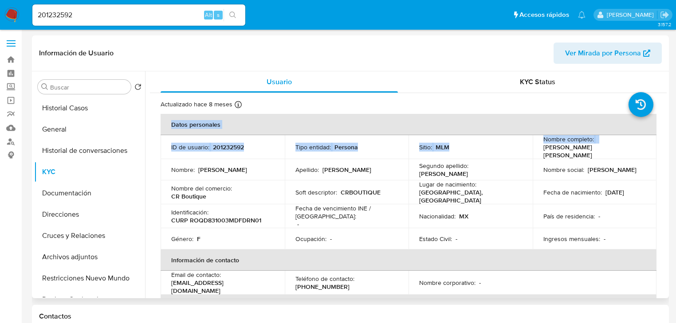
click at [631, 150] on p "Danitza Carolina Rodriguez Quiroz" at bounding box center [592, 151] width 99 height 16
copy p "Danitza Carolina Rodriguez Quiro"
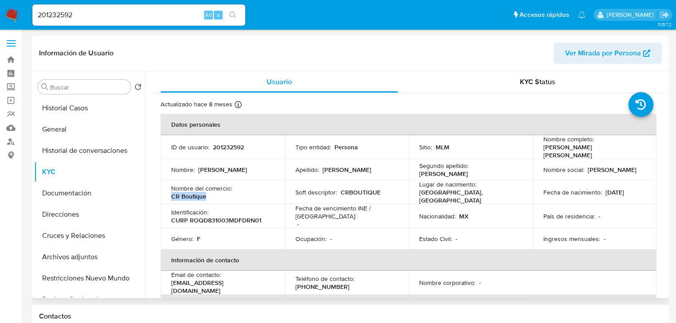
drag, startPoint x: 172, startPoint y: 192, endPoint x: 212, endPoint y: 191, distance: 39.0
click at [212, 191] on div "Nombre del comercio : CR Boutique" at bounding box center [222, 192] width 103 height 16
copy p "CR Boutique"
drag, startPoint x: 105, startPoint y: 16, endPoint x: 22, endPoint y: 20, distance: 82.6
click at [7, 16] on nav "Pausado Ver notificaciones 201232592 Alt s Accesos rápidos Presiona las siguien…" at bounding box center [338, 15] width 676 height 30
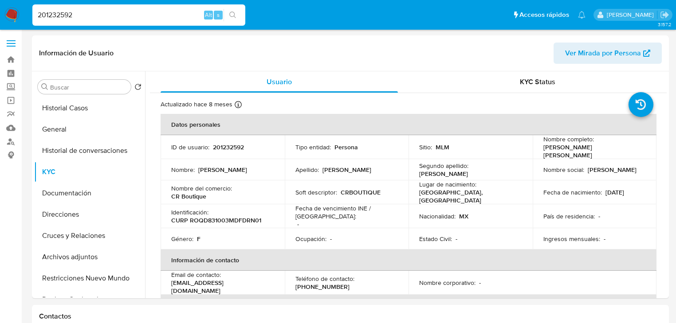
paste input "288249653"
type input "2288249653"
click at [240, 18] on button "search-icon" at bounding box center [232, 15] width 18 height 12
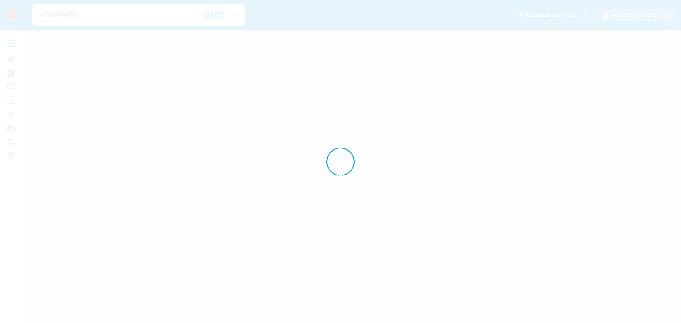
click at [233, 9] on div "Pausado Ver notificaciones 2288249653 Alt s Accesos rápidos Presiona las siguie…" at bounding box center [340, 161] width 681 height 323
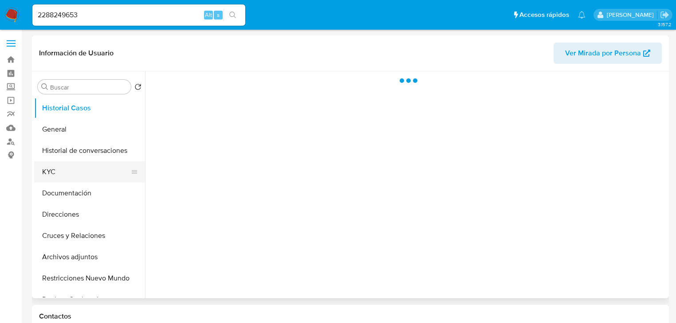
drag, startPoint x: 56, startPoint y: 173, endPoint x: 106, endPoint y: 172, distance: 49.7
click at [56, 174] on button "KYC" at bounding box center [86, 171] width 104 height 21
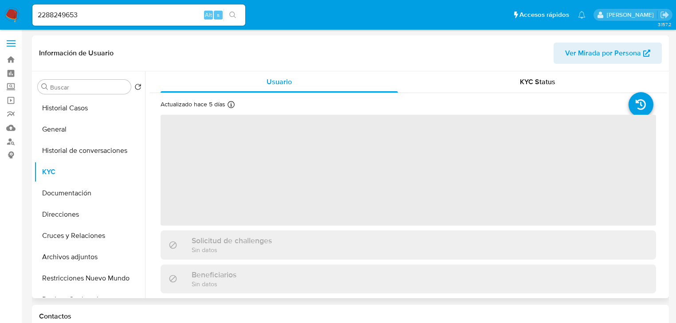
select select "10"
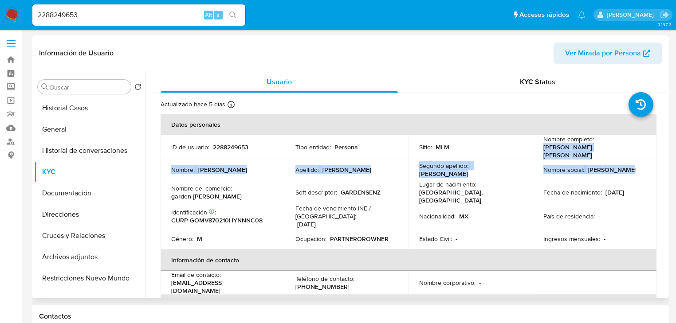
drag, startPoint x: 540, startPoint y: 150, endPoint x: 572, endPoint y: 145, distance: 32.8
click at [645, 159] on tbody "ID de usuario : 2288249653 Tipo entidad : Persona Sitio : MLM Nombre completo :…" at bounding box center [409, 192] width 496 height 114
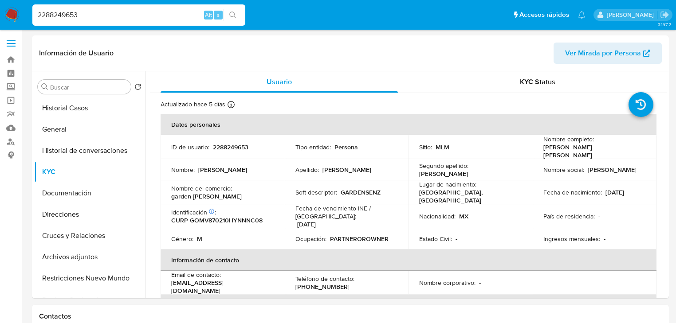
drag, startPoint x: 121, startPoint y: 12, endPoint x: 14, endPoint y: 11, distance: 107.3
click at [9, 9] on nav "Pausado Ver notificaciones 2288249653 Alt s Accesos rápidos Presiona las siguie…" at bounding box center [338, 15] width 676 height 30
paste input "142687529"
type input "142687529"
drag, startPoint x: 223, startPoint y: 17, endPoint x: 175, endPoint y: 33, distance: 50.1
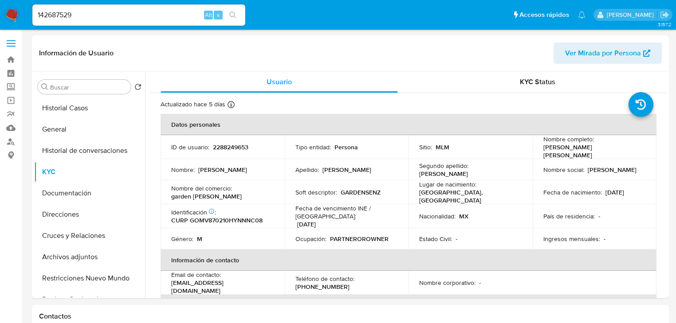
click at [213, 21] on div "142687529 Alt s" at bounding box center [138, 15] width 213 height 25
drag, startPoint x: 63, startPoint y: 172, endPoint x: 132, endPoint y: 158, distance: 71.0
click at [64, 172] on button "KYC" at bounding box center [89, 171] width 111 height 21
click at [57, 172] on button "KYC" at bounding box center [89, 171] width 111 height 21
drag, startPoint x: 94, startPoint y: 13, endPoint x: 145, endPoint y: 15, distance: 50.6
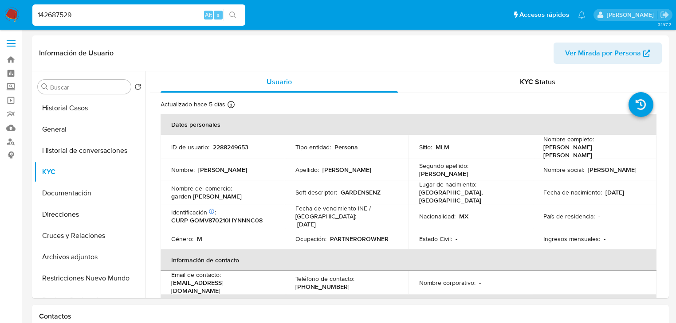
click at [96, 16] on input "142687529" at bounding box center [138, 15] width 213 height 12
click at [232, 12] on icon "search-icon" at bounding box center [232, 15] width 7 height 7
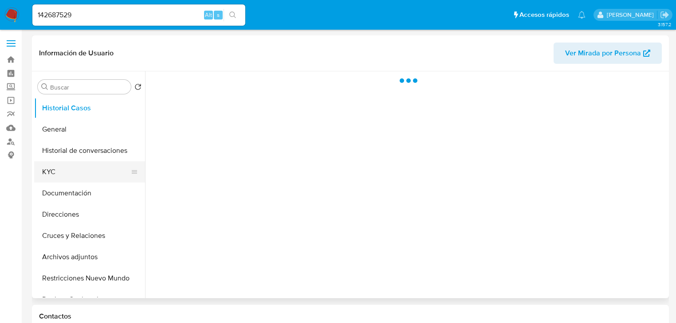
drag, startPoint x: 64, startPoint y: 171, endPoint x: 105, endPoint y: 165, distance: 41.2
click at [65, 171] on button "KYC" at bounding box center [86, 171] width 104 height 21
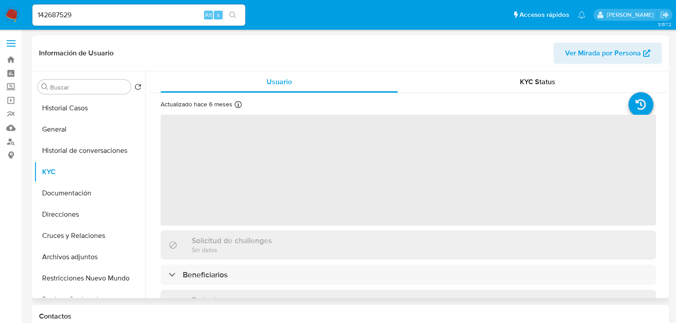
select select "10"
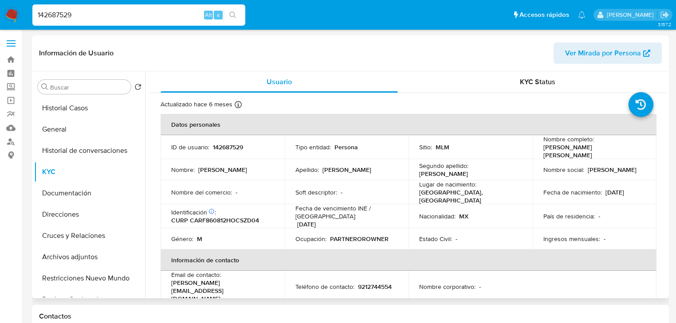
drag, startPoint x: 92, startPoint y: 13, endPoint x: 107, endPoint y: 17, distance: 16.0
click at [1, 12] on nav "Pausado Ver notificaciones 142687529 Alt s Accesos rápidos Presiona las siguien…" at bounding box center [338, 15] width 676 height 30
paste input "763769431"
type input "1763769431"
click at [231, 16] on icon "search-icon" at bounding box center [232, 15] width 7 height 7
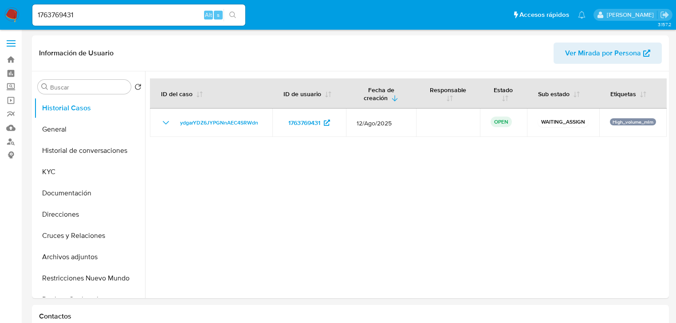
select select "10"
click at [59, 174] on button "KYC" at bounding box center [86, 171] width 104 height 21
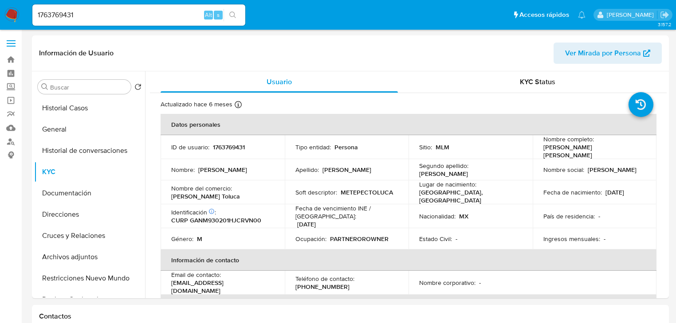
click at [9, 12] on img at bounding box center [11, 15] width 15 height 15
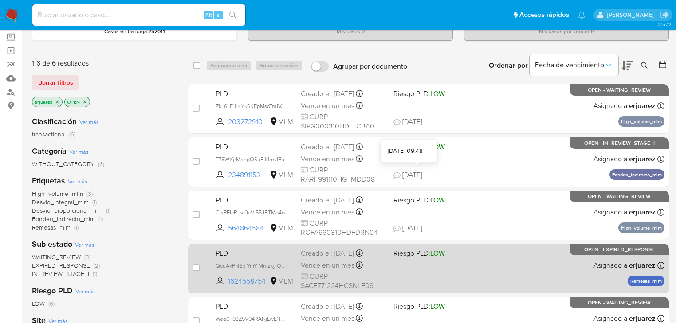
scroll to position [106, 0]
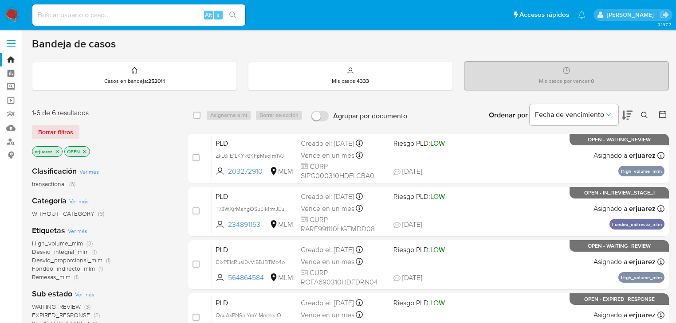
click at [71, 11] on div "Alt s" at bounding box center [138, 14] width 213 height 21
click at [64, 16] on input at bounding box center [138, 15] width 213 height 12
paste input "94804937"
type input "94804937"
click at [234, 11] on button "search-icon" at bounding box center [232, 15] width 18 height 12
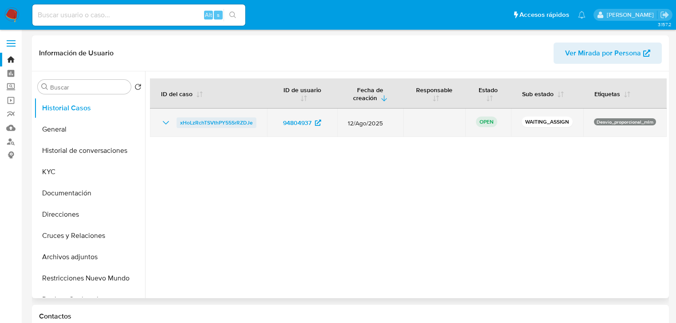
select select "10"
drag, startPoint x: 260, startPoint y: 124, endPoint x: 177, endPoint y: 124, distance: 83.4
click at [177, 124] on td "xHoLzRchTSVthPY55SrRZDJe" at bounding box center [208, 123] width 117 height 28
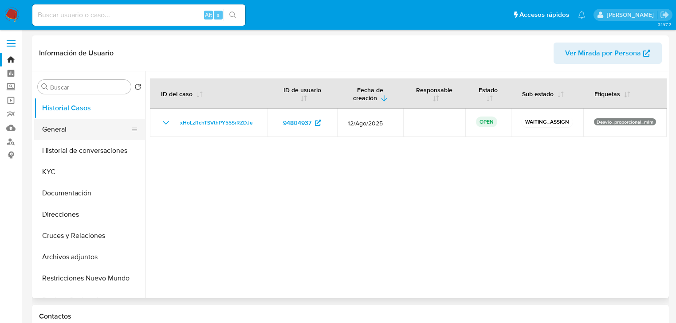
click at [62, 136] on button "General" at bounding box center [86, 129] width 104 height 21
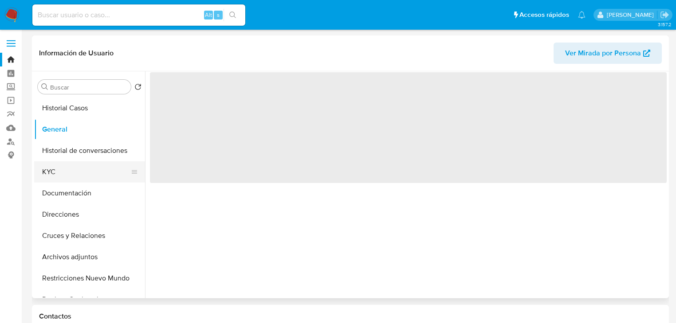
click at [64, 168] on button "KYC" at bounding box center [86, 171] width 104 height 21
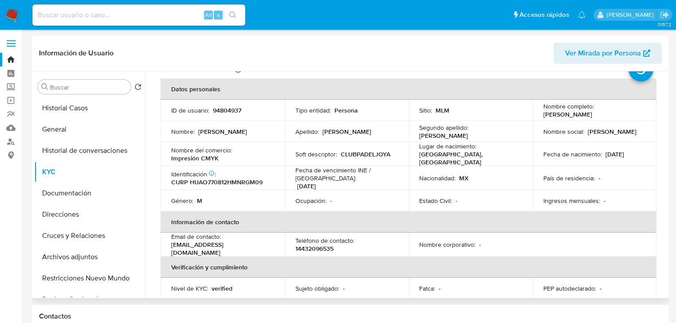
scroll to position [28, 0]
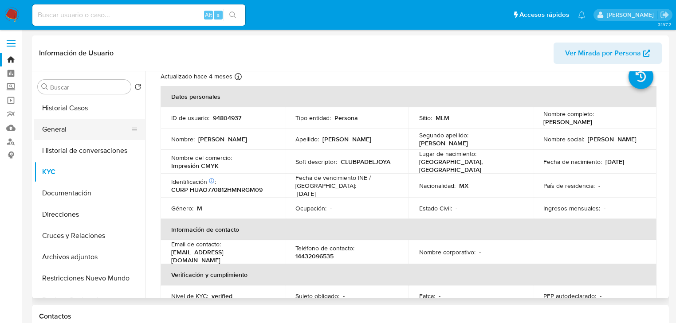
click at [53, 133] on button "General" at bounding box center [86, 129] width 104 height 21
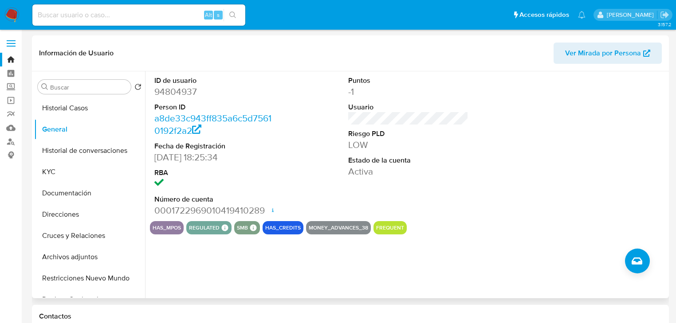
drag, startPoint x: 622, startPoint y: 110, endPoint x: 562, endPoint y: 94, distance: 61.5
click at [622, 110] on div at bounding box center [601, 146] width 129 height 150
click at [48, 115] on button "Historial Casos" at bounding box center [86, 108] width 104 height 21
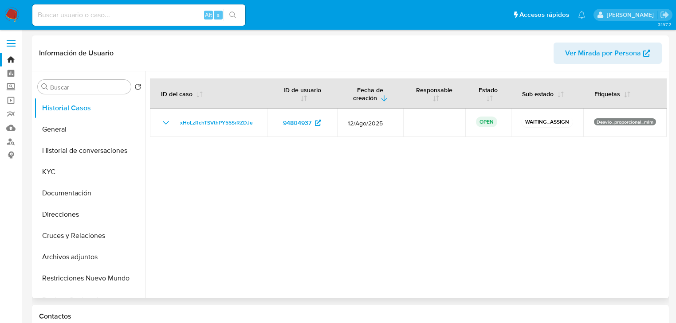
click at [629, 184] on div at bounding box center [405, 184] width 521 height 227
click at [65, 170] on button "KYC" at bounding box center [86, 171] width 104 height 21
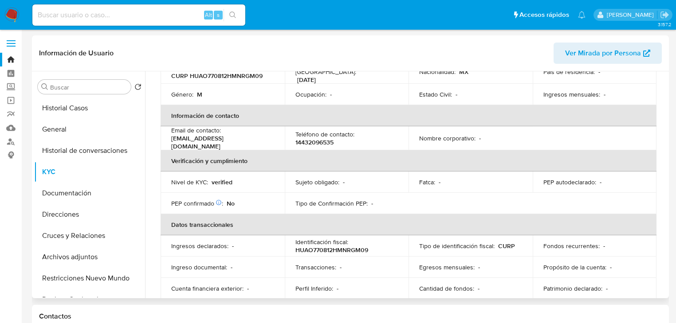
scroll to position [177, 0]
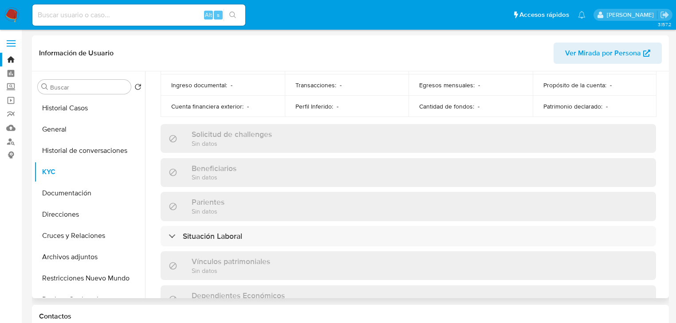
scroll to position [355, 0]
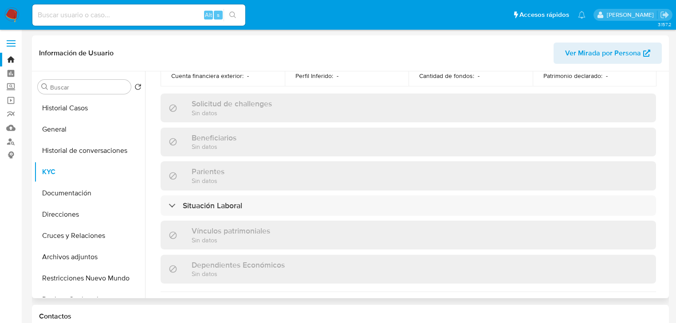
click at [376, 278] on div "Dependientes Económicos Sin datos" at bounding box center [408, 269] width 495 height 29
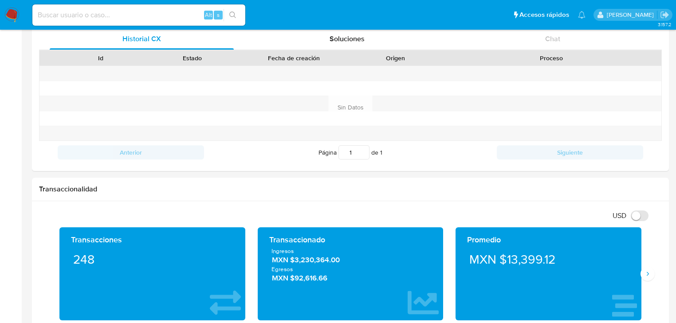
scroll to position [426, 0]
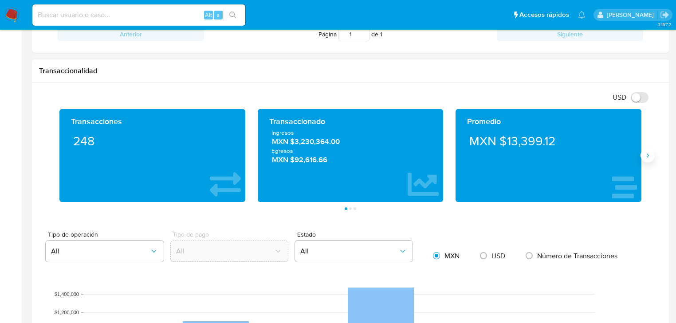
click at [651, 153] on button "Siguiente" at bounding box center [647, 156] width 14 height 14
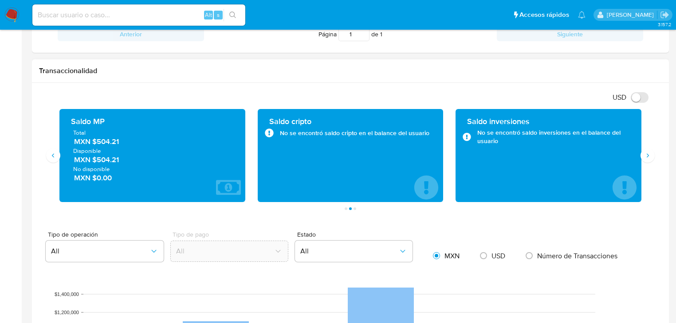
drag, startPoint x: 208, startPoint y: 287, endPoint x: 205, endPoint y: 277, distance: 11.1
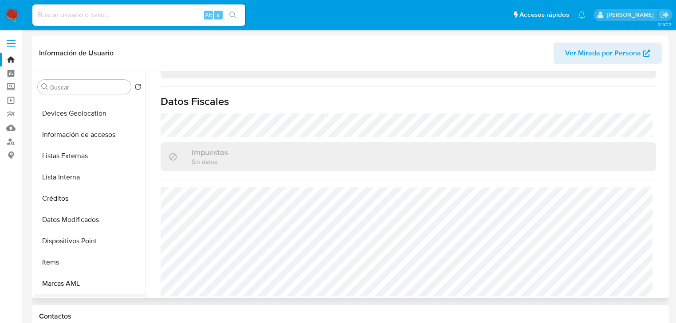
scroll to position [142, 0]
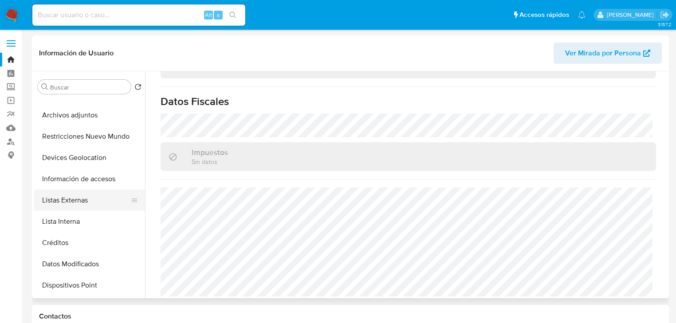
click at [79, 203] on button "Listas Externas" at bounding box center [86, 200] width 104 height 21
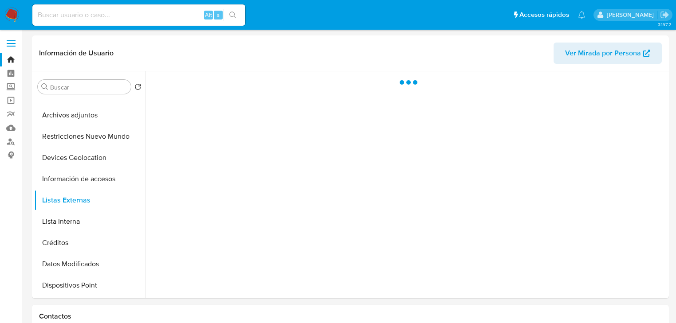
scroll to position [0, 0]
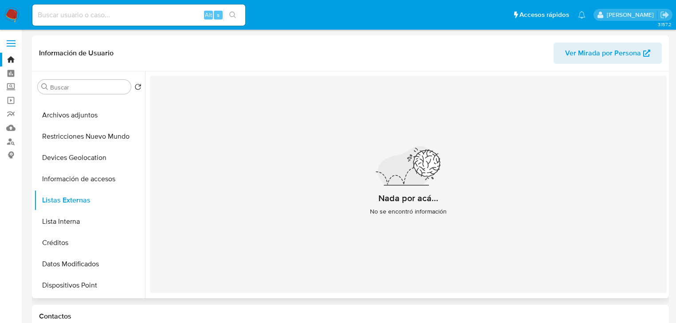
click at [176, 269] on div "Nada por acá... No se encontró información" at bounding box center [408, 184] width 517 height 217
drag, startPoint x: 77, startPoint y: 161, endPoint x: 173, endPoint y: 158, distance: 96.7
click at [77, 161] on button "Devices Geolocation" at bounding box center [89, 157] width 111 height 21
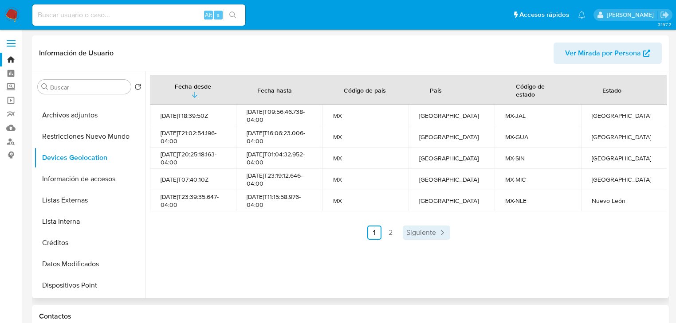
drag, startPoint x: 575, startPoint y: 254, endPoint x: 431, endPoint y: 236, distance: 145.6
click at [575, 254] on div "Fecha desde [GEOGRAPHIC_DATA] hasta Código de país País Código de estado Estado…" at bounding box center [405, 184] width 521 height 227
click at [415, 236] on span "Siguiente" at bounding box center [421, 232] width 30 height 7
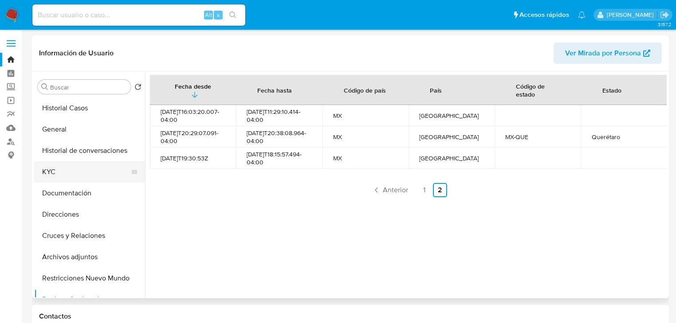
click at [51, 167] on button "KYC" at bounding box center [86, 171] width 104 height 21
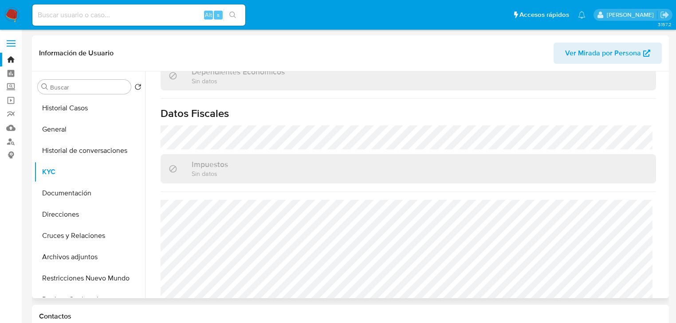
scroll to position [560, 0]
